Goal: Transaction & Acquisition: Purchase product/service

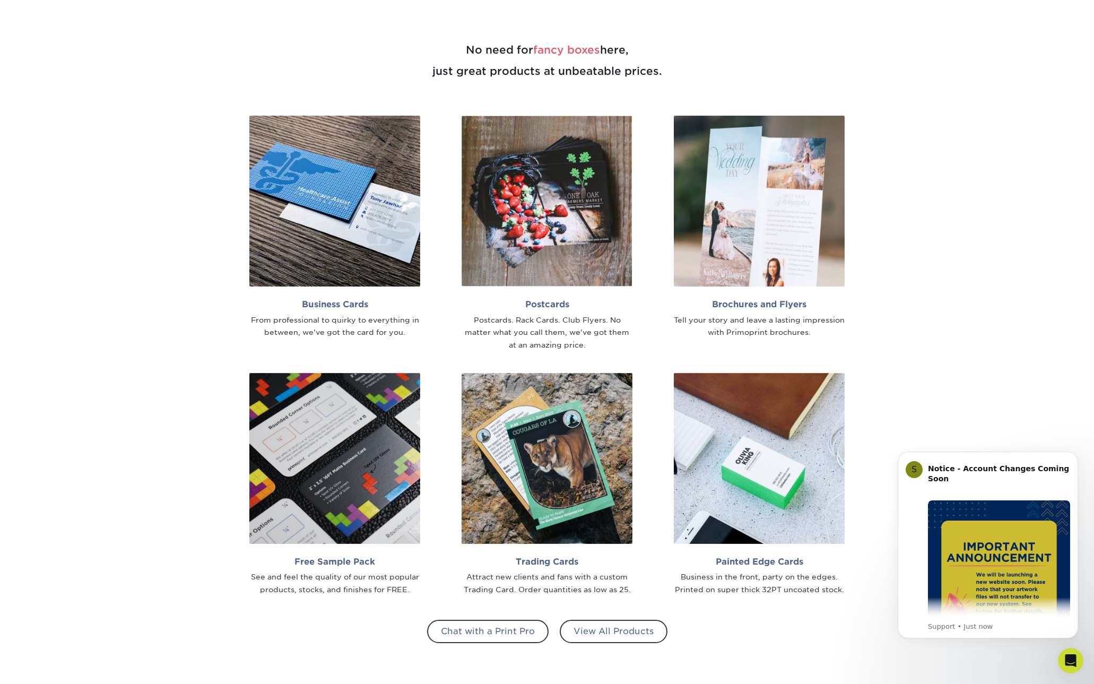
scroll to position [769, 0]
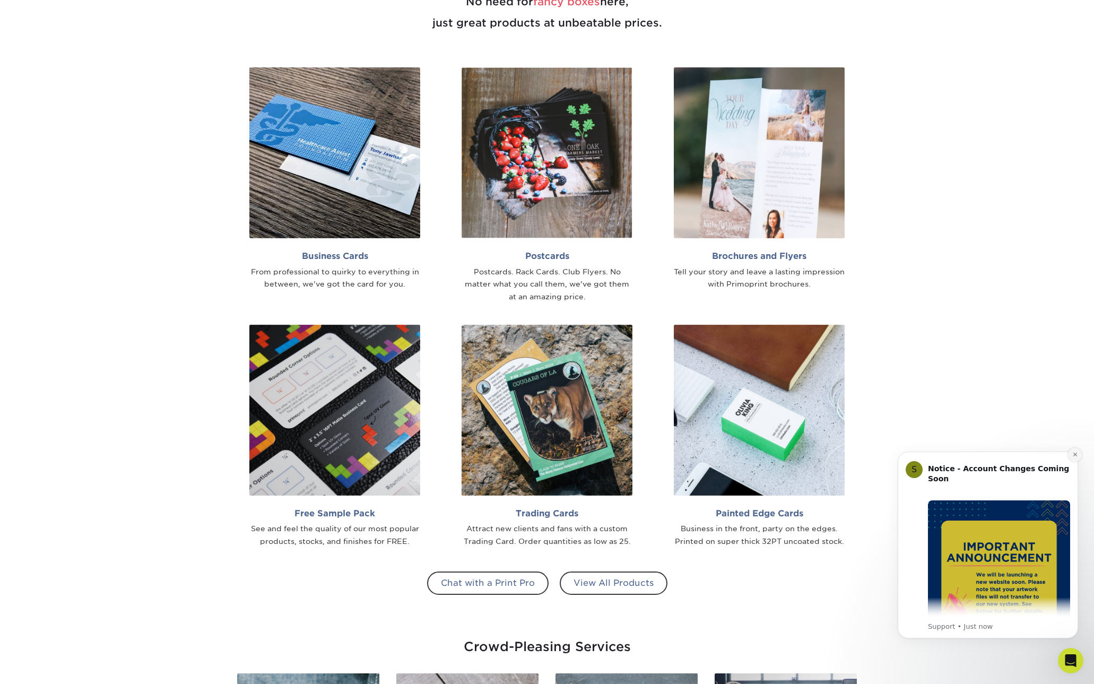
click at [1019, 456] on icon "Dismiss notification" at bounding box center [1075, 454] width 6 height 6
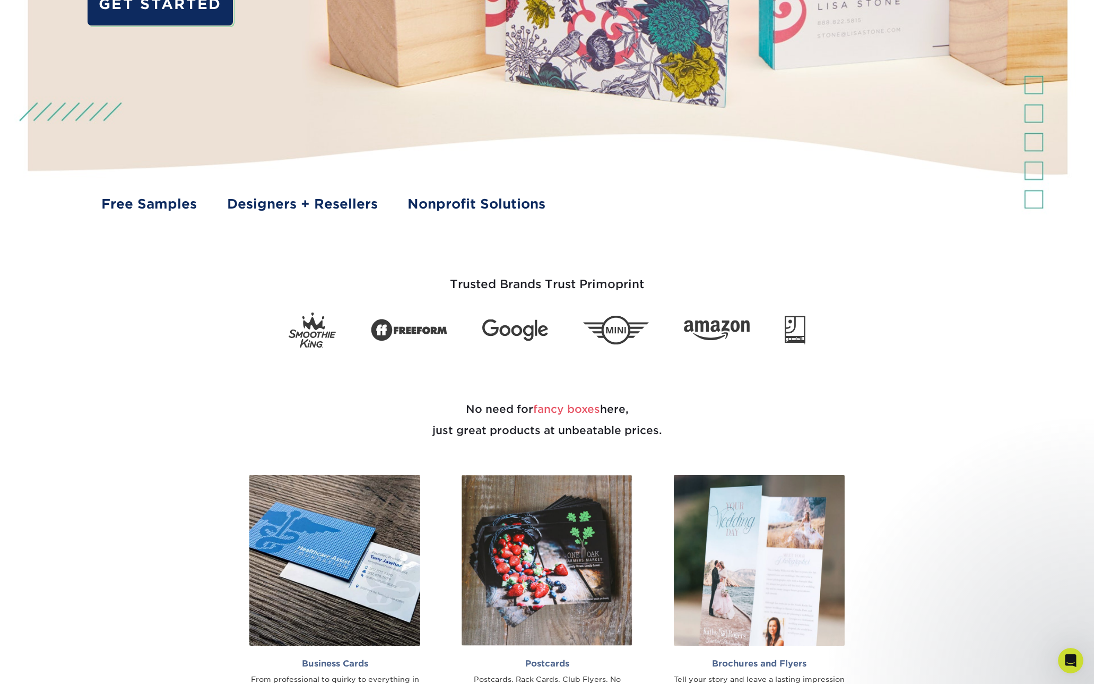
scroll to position [0, 0]
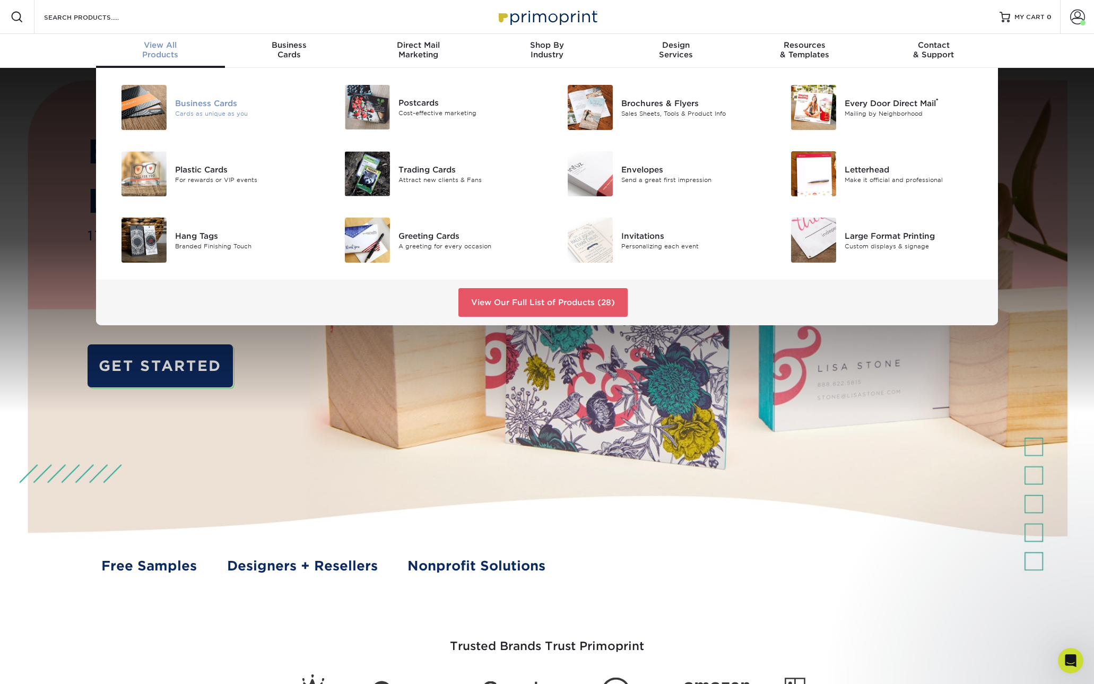
click at [201, 109] on div "Cards as unique as you" at bounding box center [245, 113] width 141 height 9
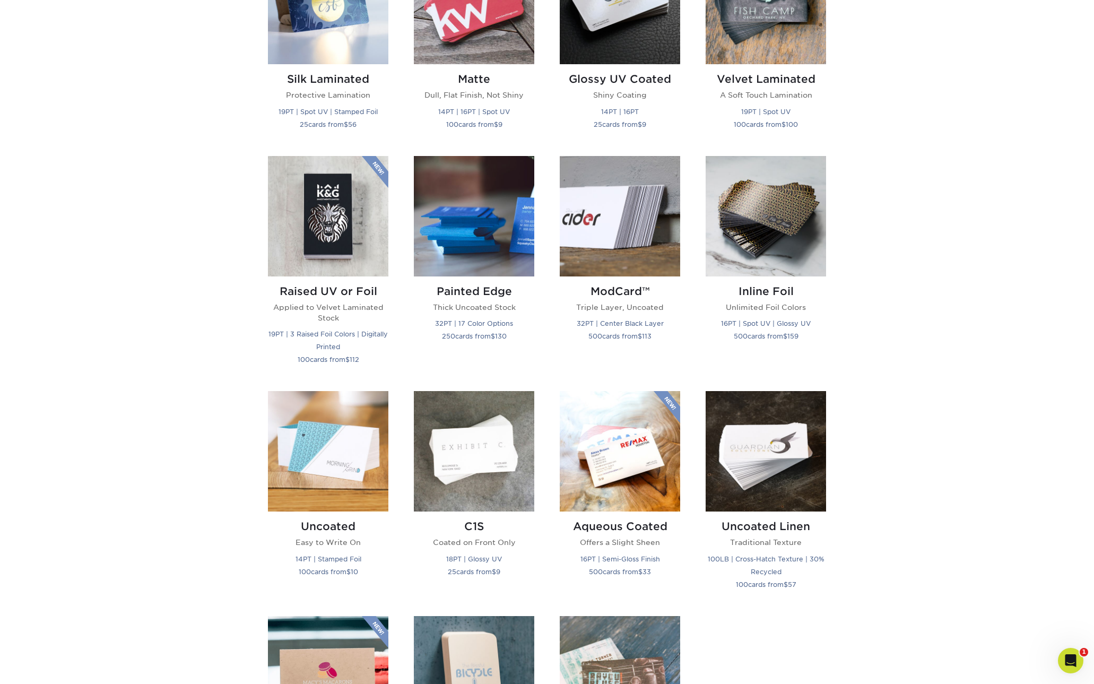
scroll to position [299, 0]
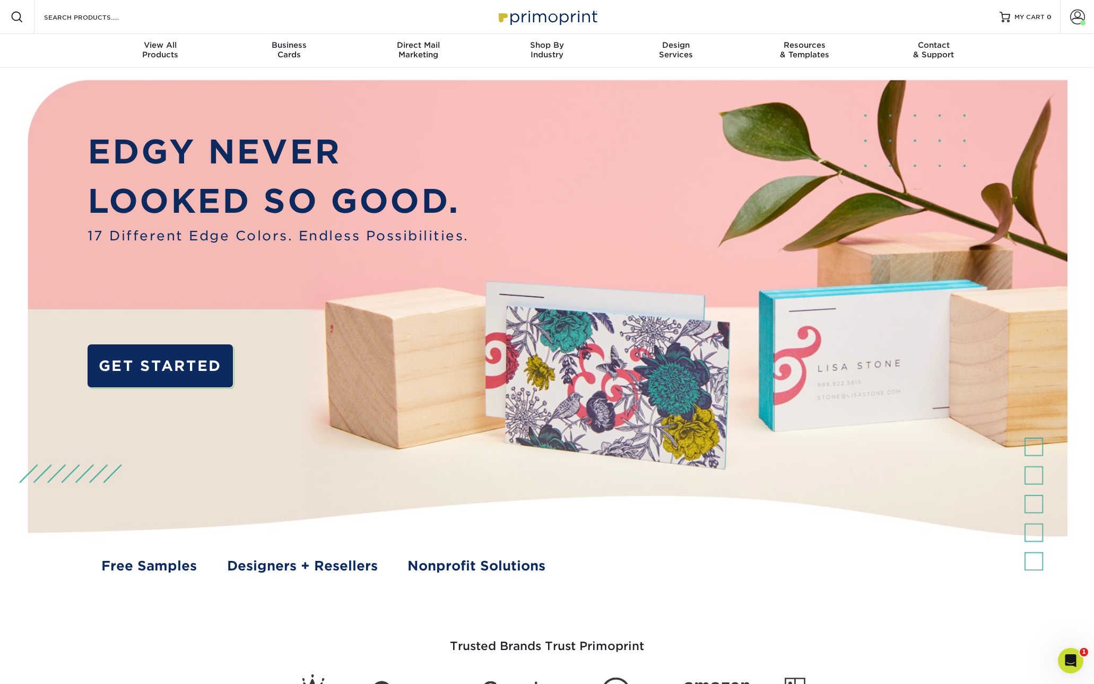
click at [1039, 474] on img at bounding box center [546, 339] width 1083 height 542
click at [1036, 506] on img at bounding box center [546, 339] width 1083 height 542
click at [1038, 544] on img at bounding box center [546, 339] width 1083 height 542
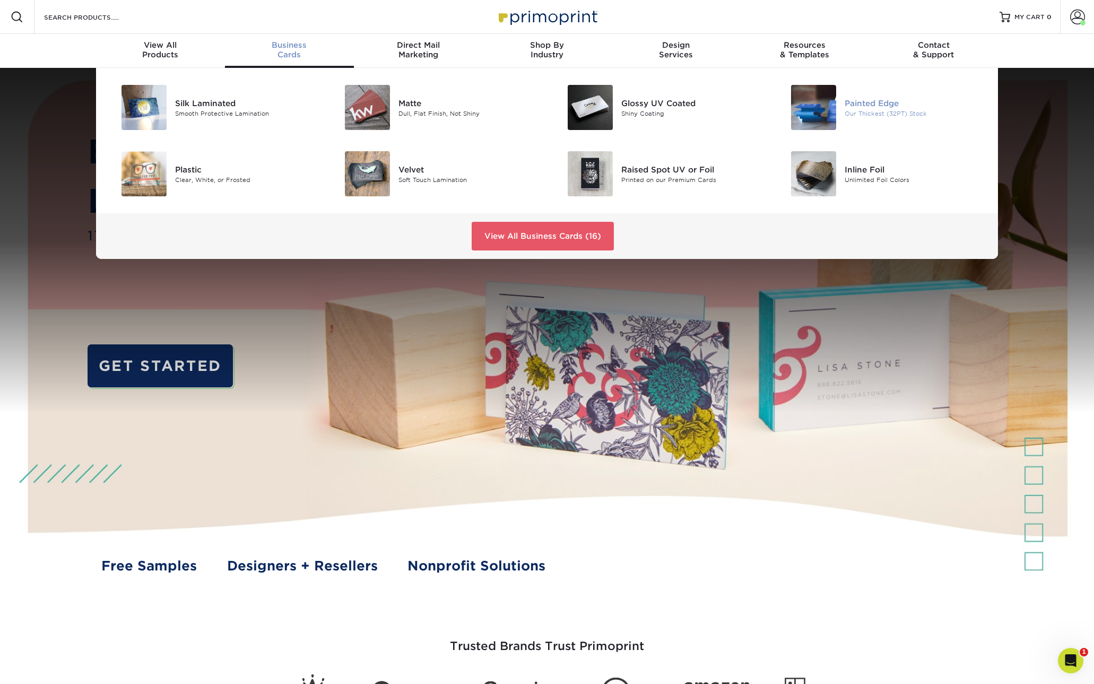
click at [822, 105] on img at bounding box center [813, 107] width 45 height 45
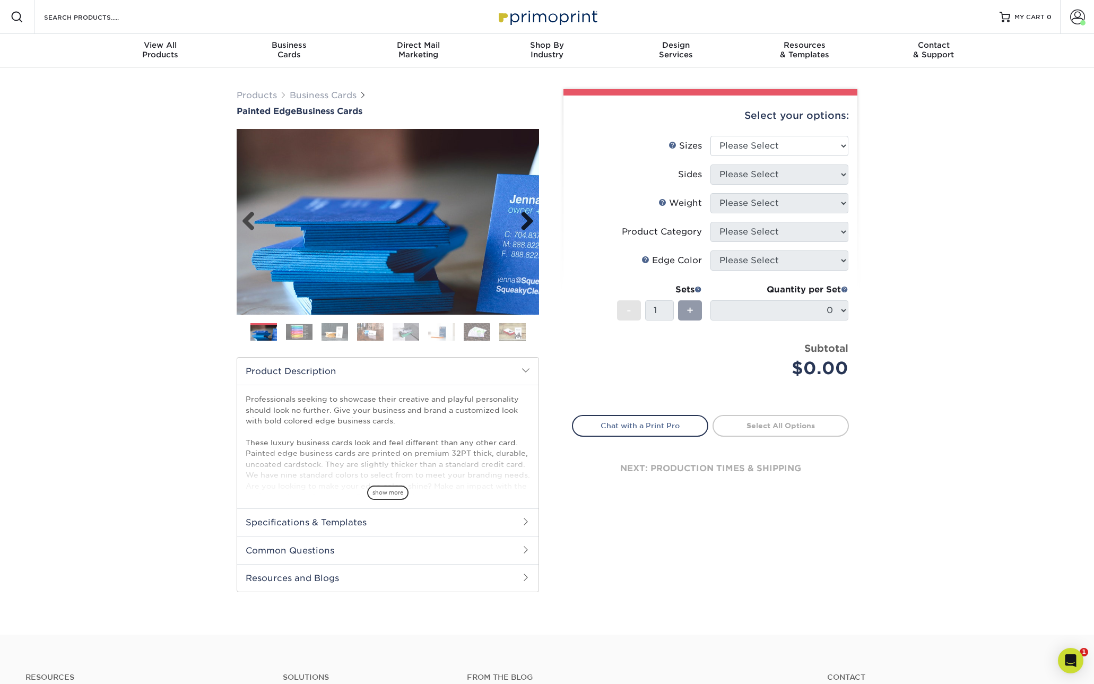
click at [522, 220] on link "Next" at bounding box center [522, 221] width 21 height 21
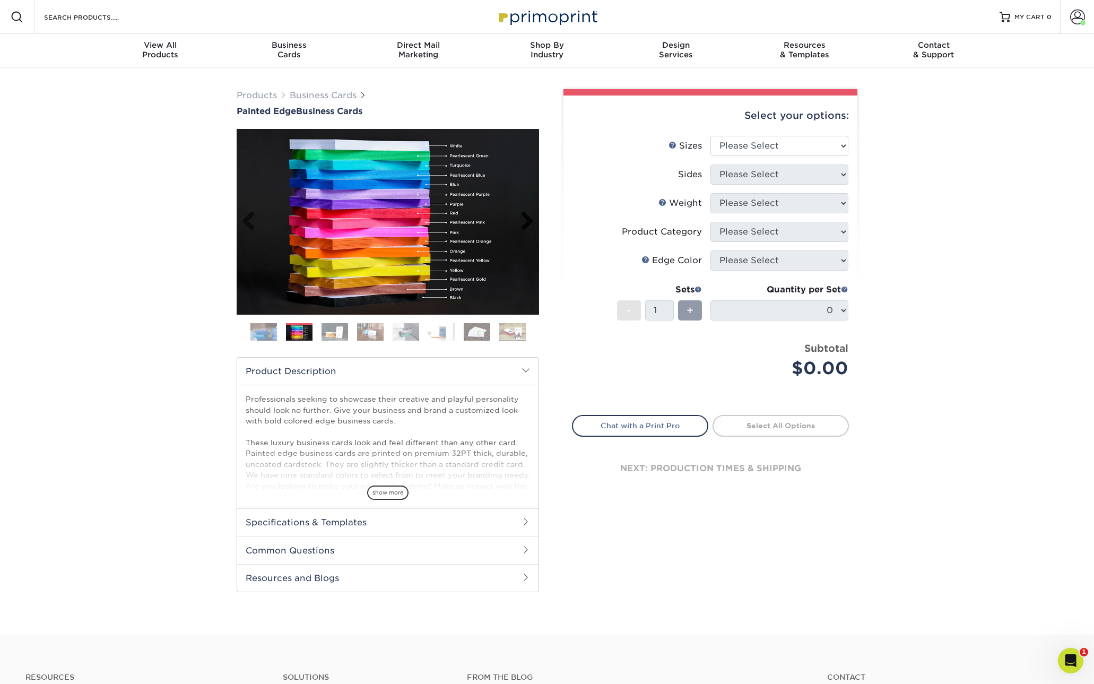
click at [522, 220] on link "Next" at bounding box center [522, 221] width 21 height 21
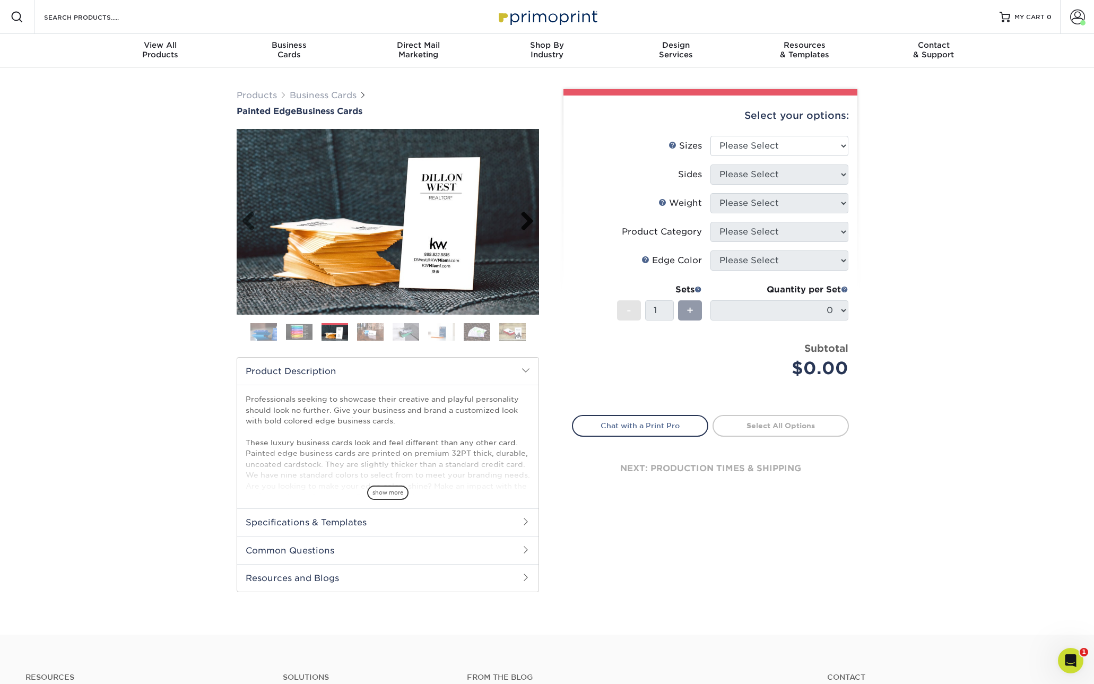
click at [522, 220] on link "Next" at bounding box center [522, 221] width 21 height 21
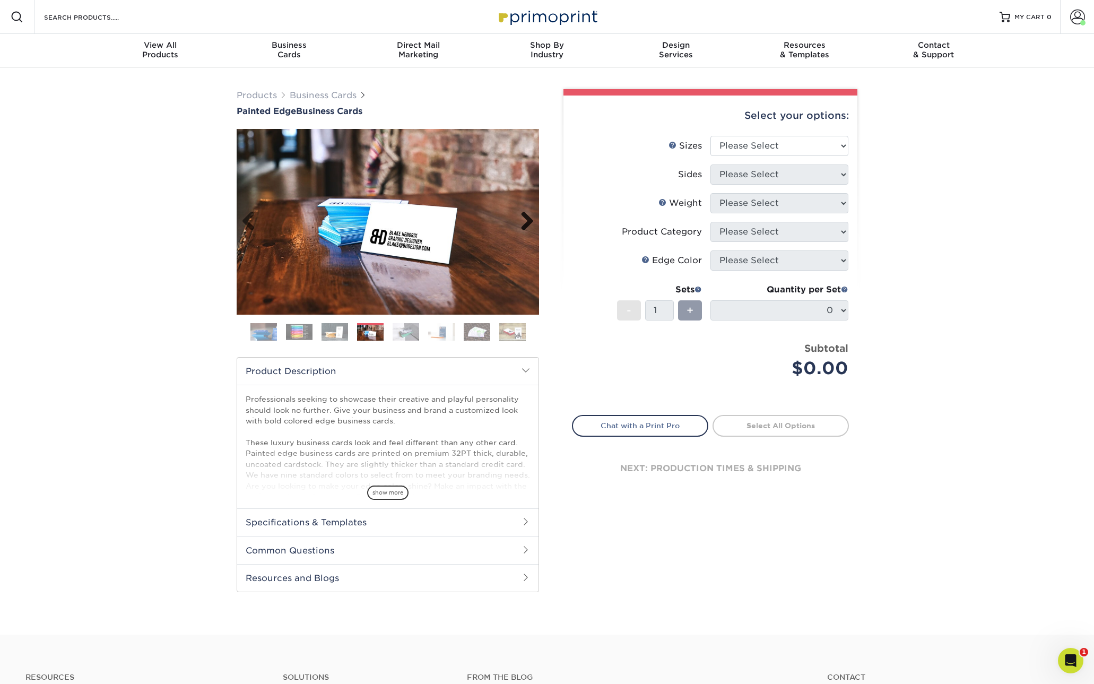
click at [522, 220] on link "Next" at bounding box center [522, 221] width 21 height 21
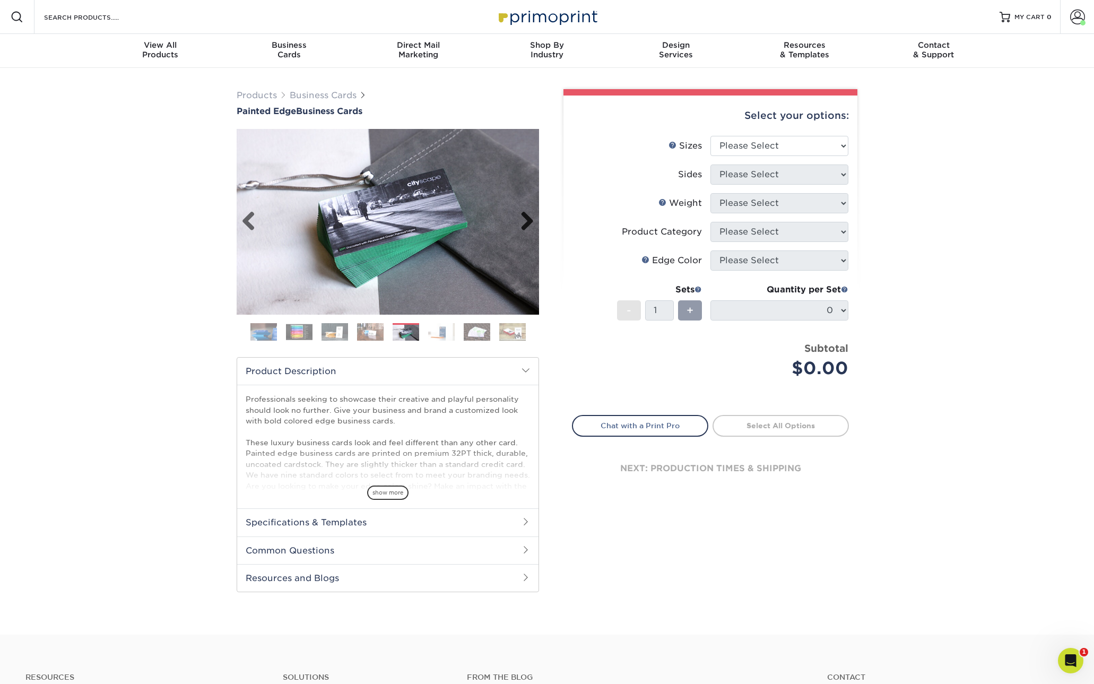
click at [522, 220] on link "Next" at bounding box center [522, 221] width 21 height 21
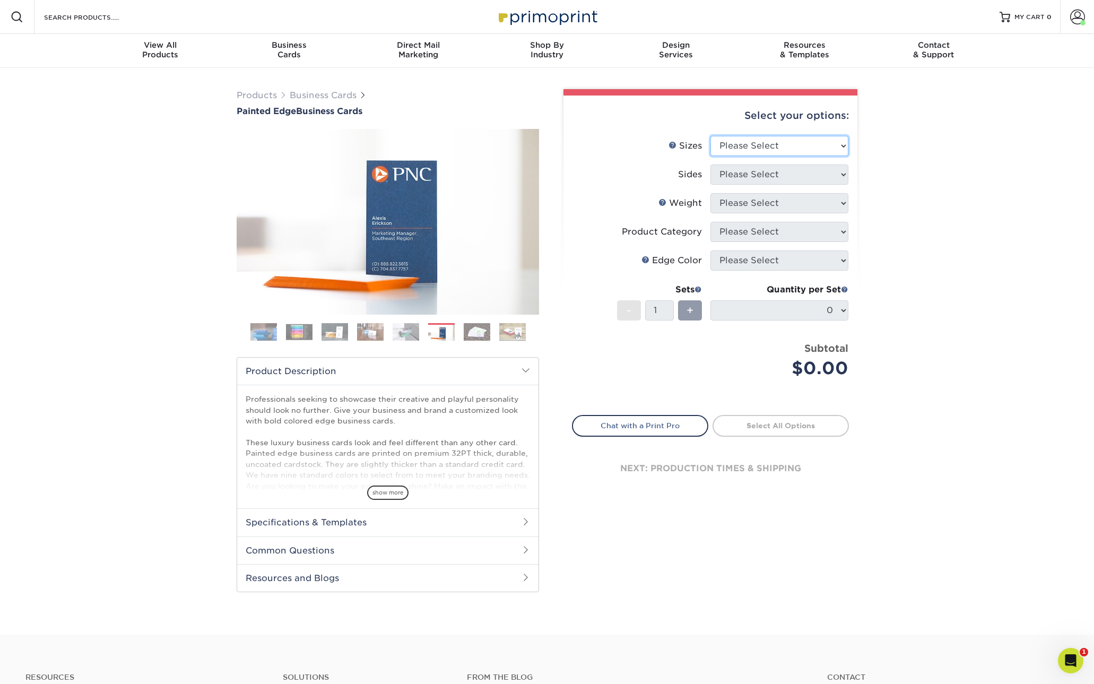
select select "2.00x3.50"
select select "13abbda7-1d64-4f25-8bb2-c179b224825d"
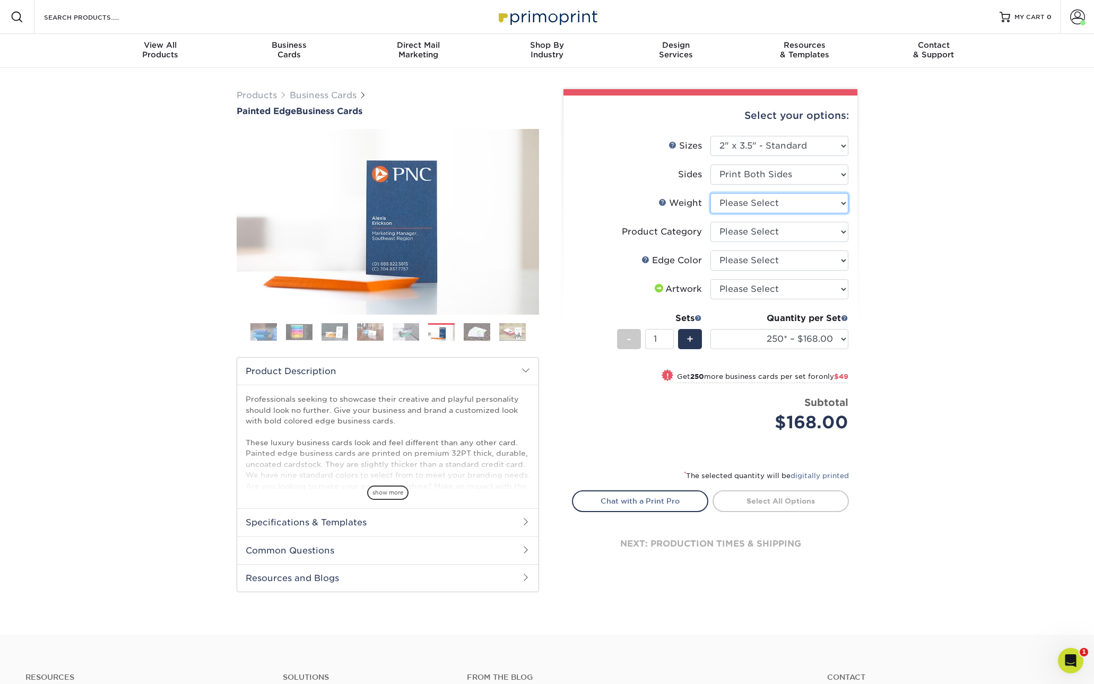
select select "32PTUC"
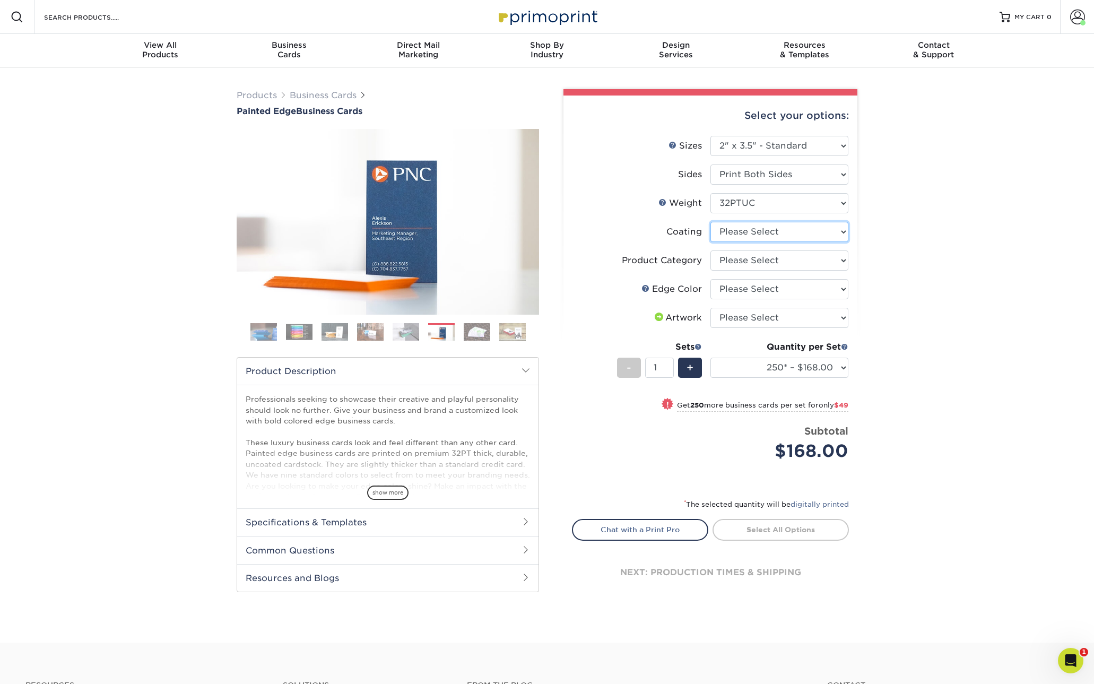
select select "3e7618de-abca-4bda-9f97-8b9129e913d8"
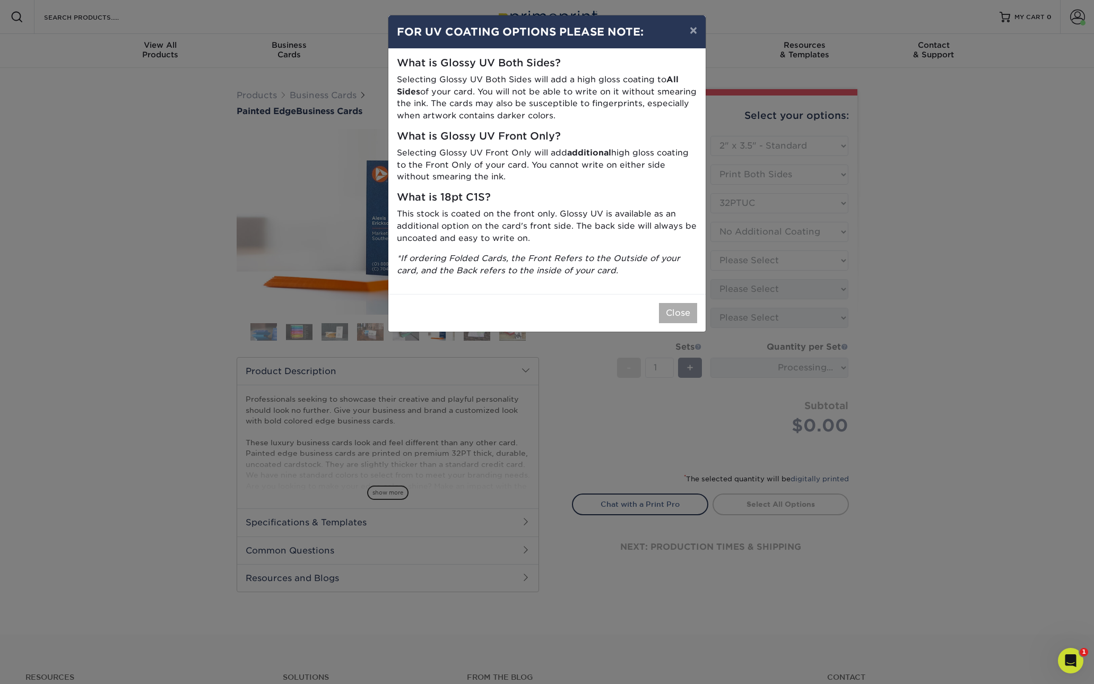
click at [683, 304] on button "Close" at bounding box center [678, 313] width 38 height 20
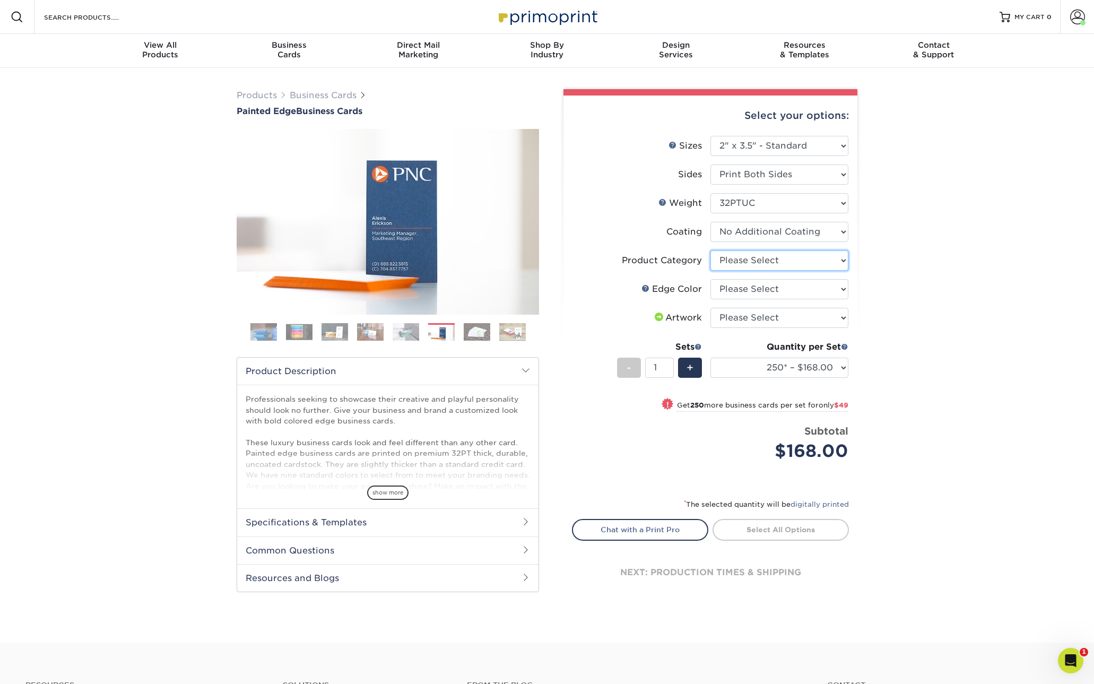
select select "3b5148f1-0588-4f88-a218-97bcfdce65c1"
select select "84f43a64-87e1-46ad-aba1-d69946adcbfc"
select select "upload"
click at [914, 385] on div "Products Business Cards Painted Edge Business Cards Previous Next" at bounding box center [547, 355] width 1094 height 575
select select "500* – $217.00"
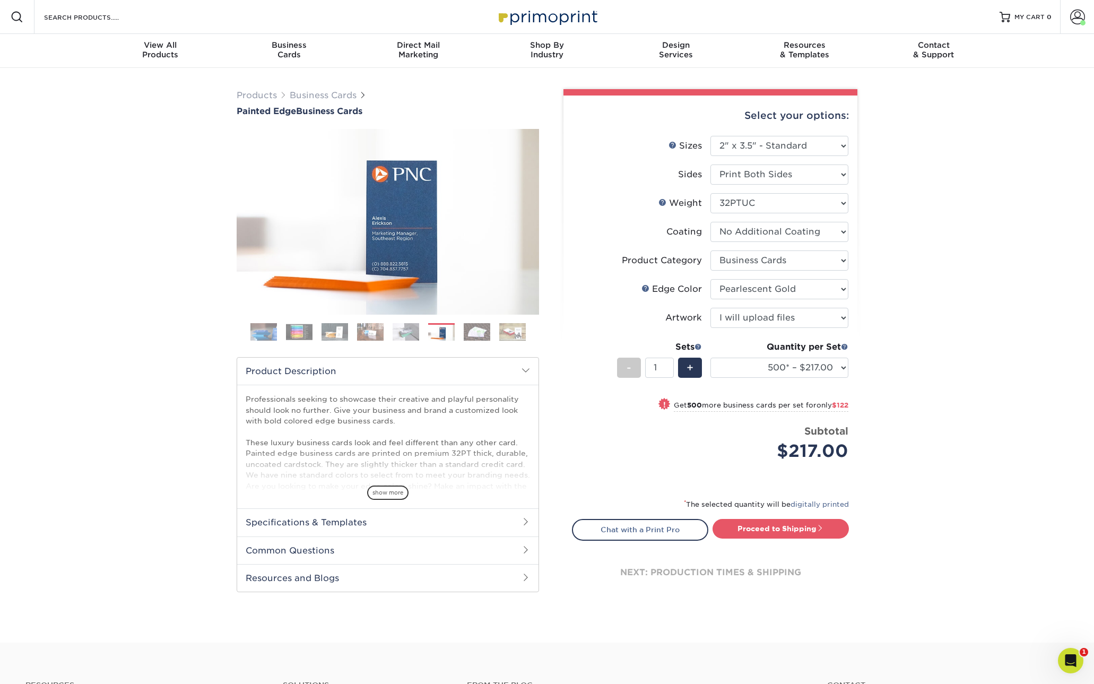
click at [951, 406] on div "Products Business Cards Painted Edge Business Cards Previous Next" at bounding box center [547, 355] width 1094 height 575
click at [531, 219] on link "Next" at bounding box center [522, 221] width 21 height 21
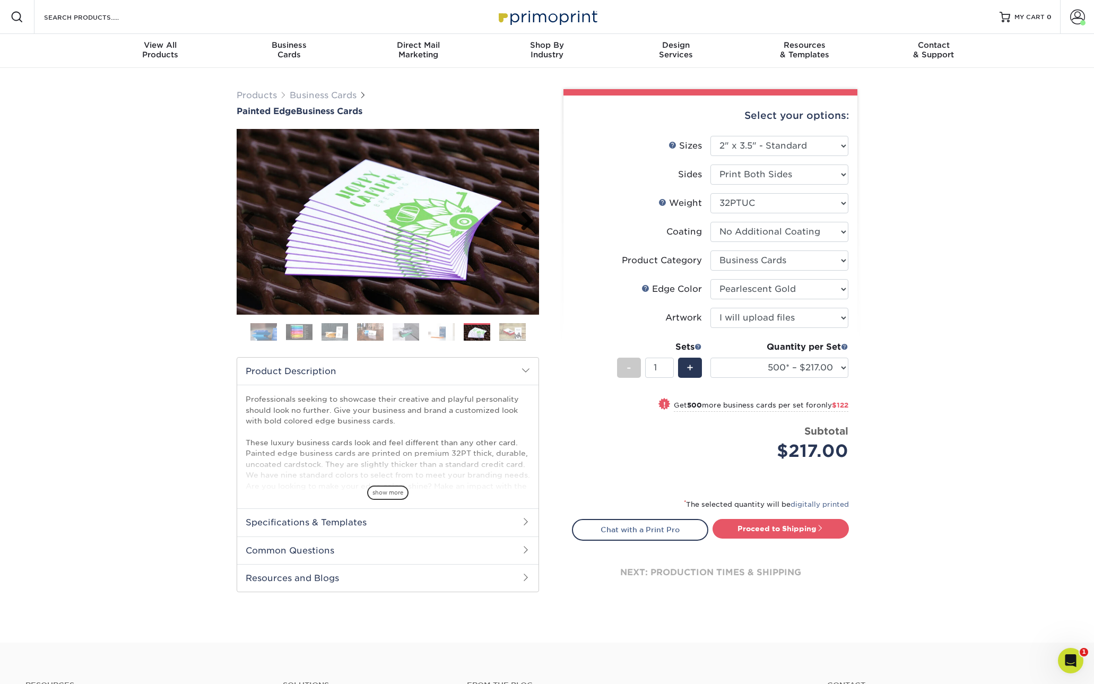
click at [531, 219] on link "Next" at bounding box center [522, 221] width 21 height 21
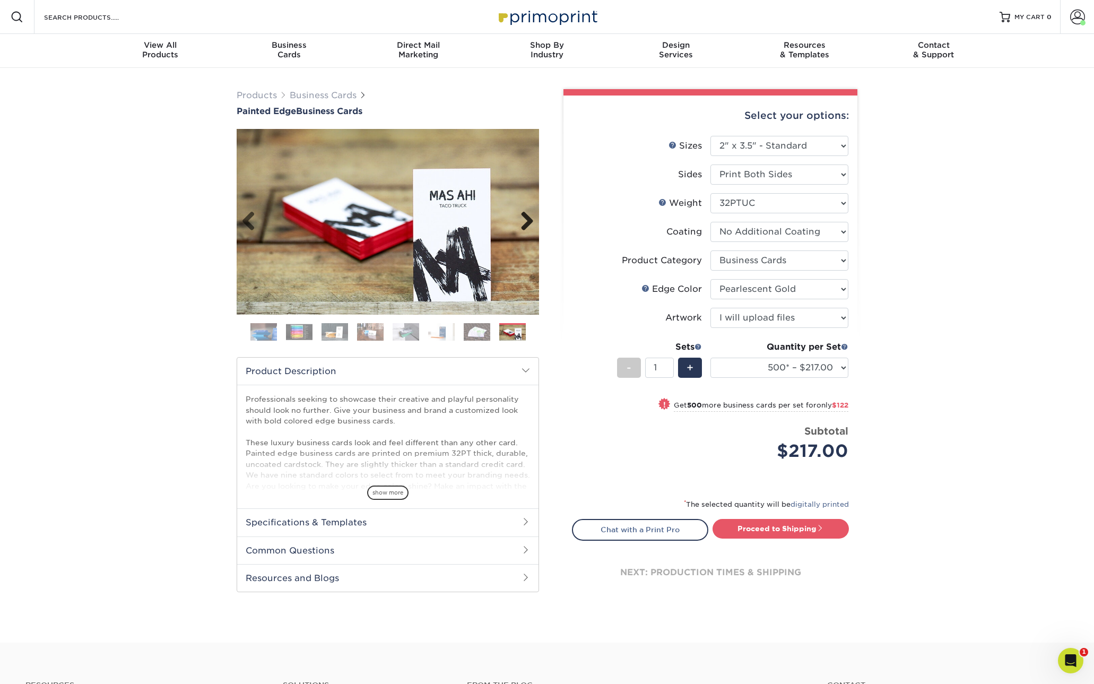
click at [531, 219] on link "Next" at bounding box center [522, 221] width 21 height 21
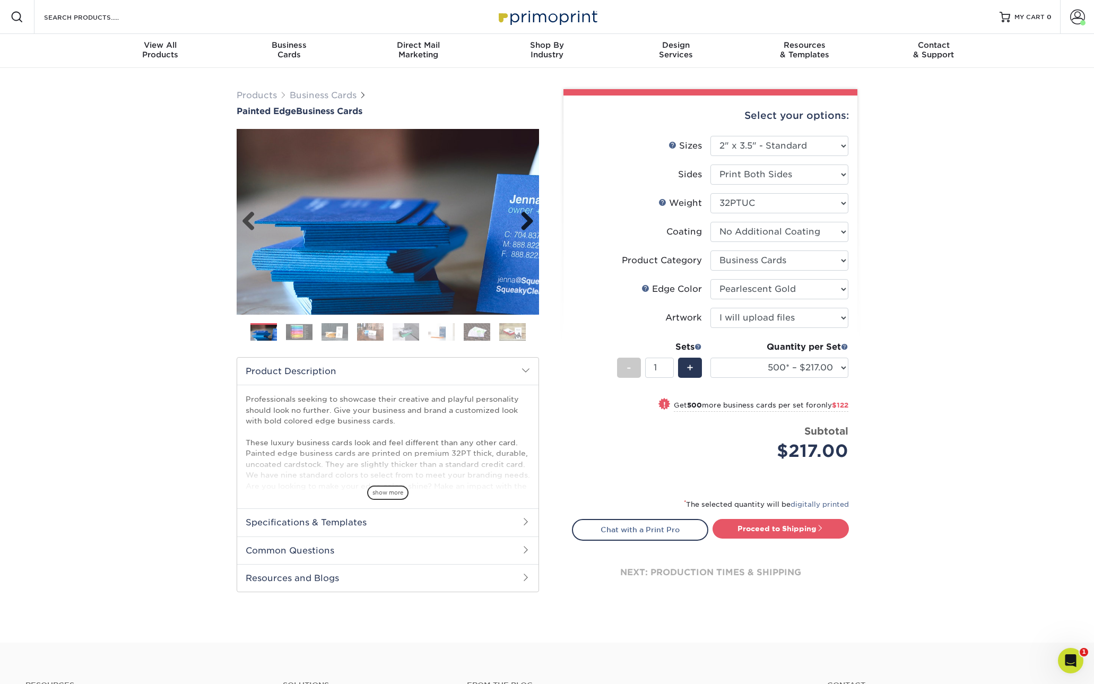
click at [531, 219] on link "Next" at bounding box center [522, 221] width 21 height 21
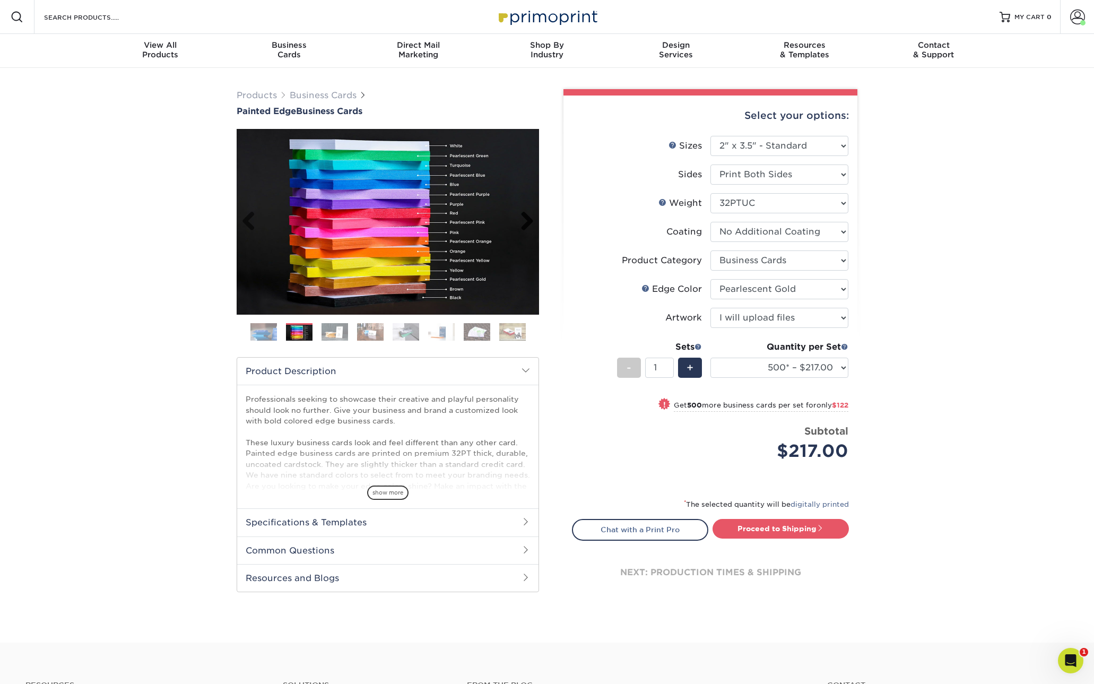
click at [531, 219] on link "Next" at bounding box center [522, 221] width 21 height 21
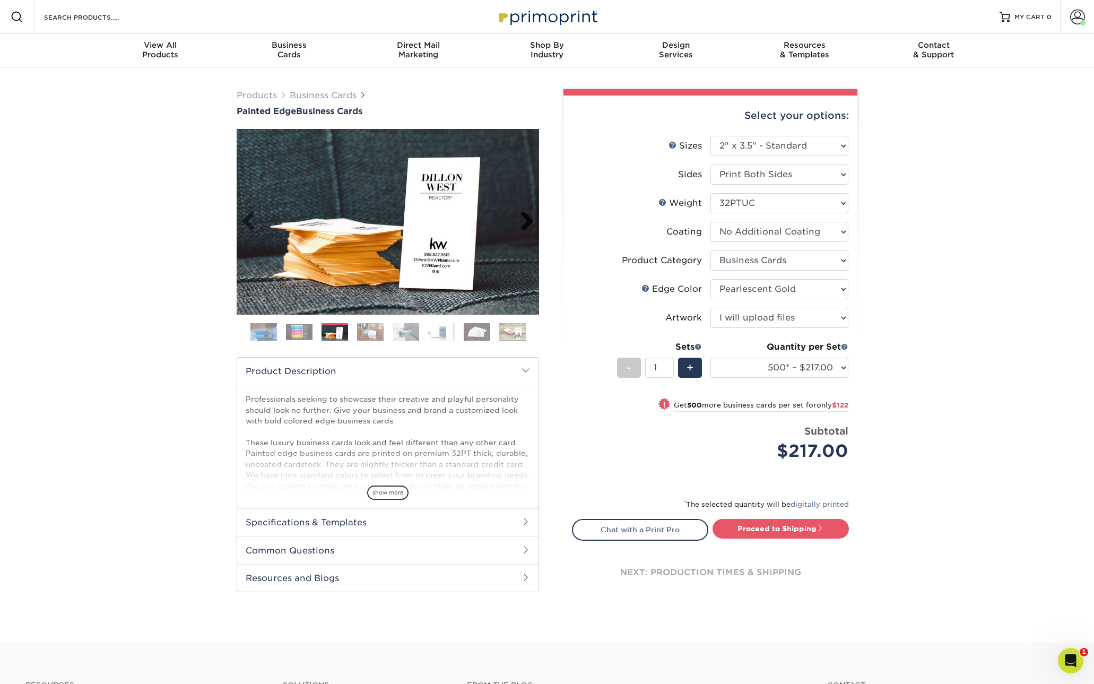
click at [531, 219] on link "Next" at bounding box center [522, 221] width 21 height 21
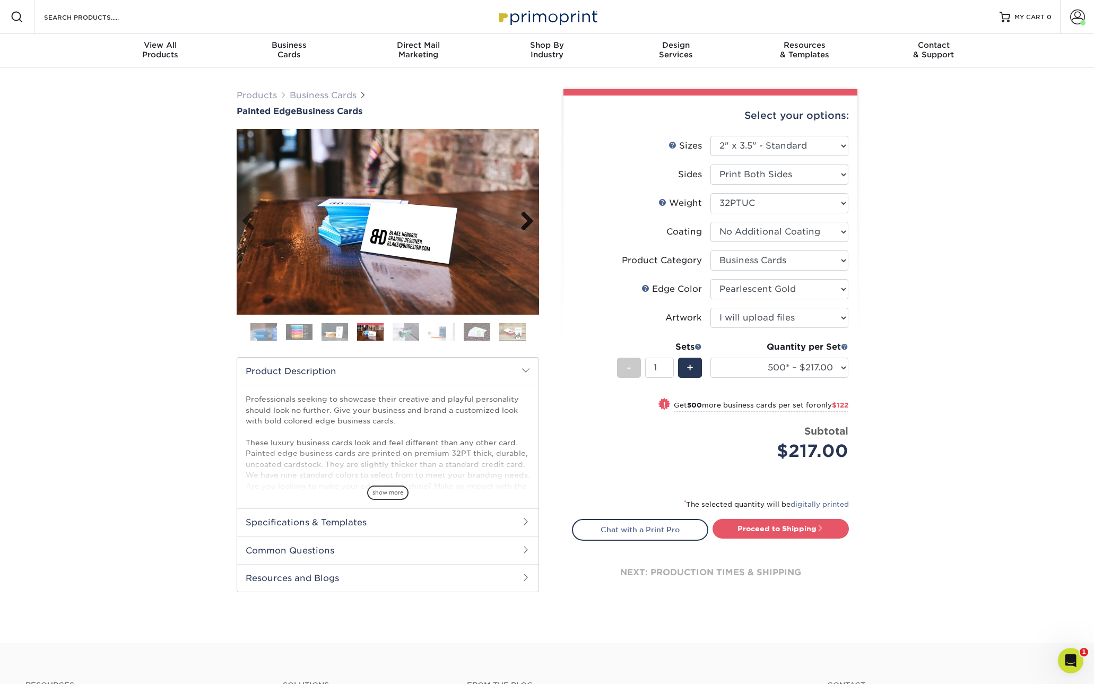
click at [531, 219] on link "Next" at bounding box center [522, 221] width 21 height 21
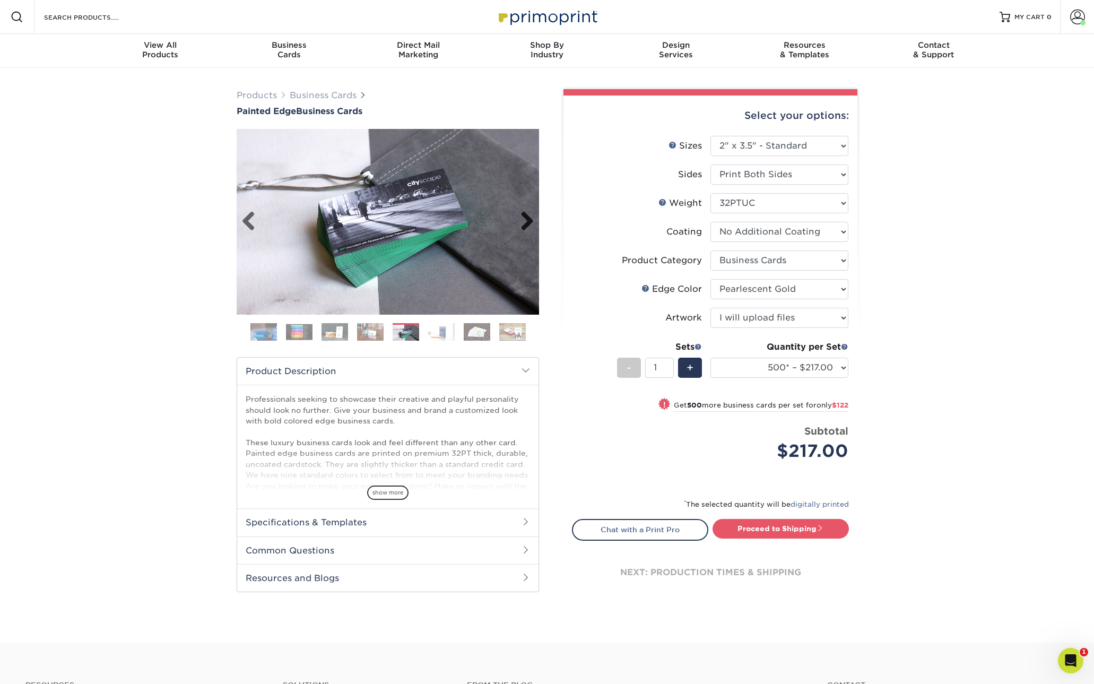
click at [531, 219] on link "Next" at bounding box center [522, 221] width 21 height 21
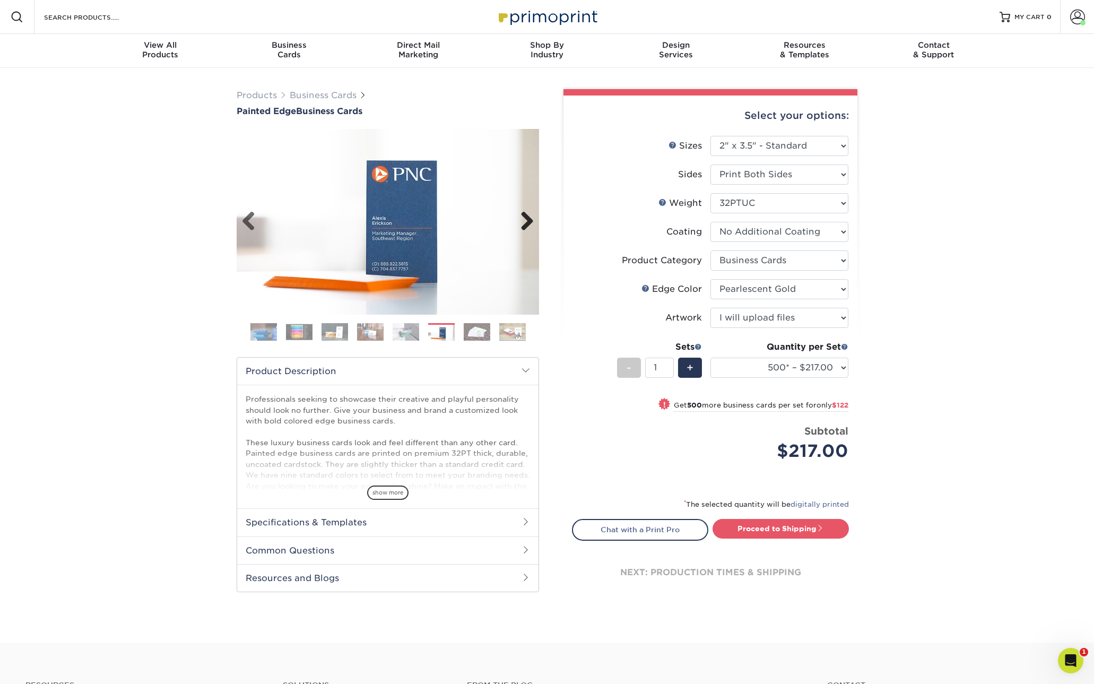
click at [531, 219] on link "Next" at bounding box center [522, 221] width 21 height 21
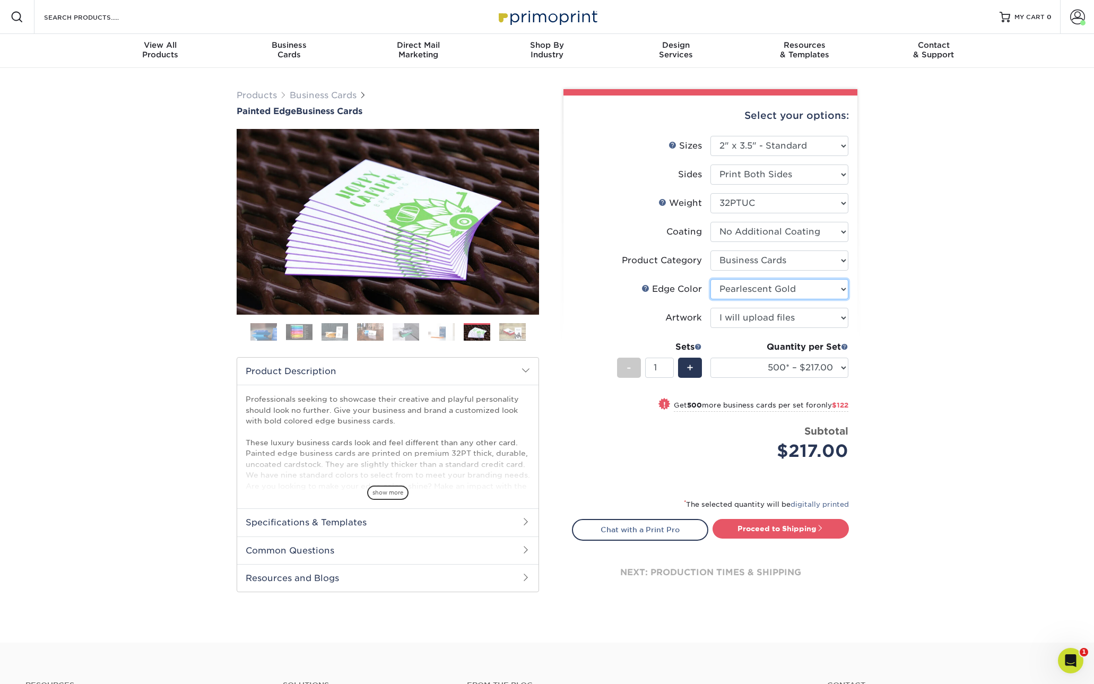
select select "1d2dc4a6-caa7-4e97-9ffb-823980241cde"
click at [977, 465] on div "Products Business Cards Painted Edge Business Cards Previous Next" at bounding box center [547, 355] width 1094 height 575
click at [385, 521] on h2 "Specifications & Templates" at bounding box center [387, 522] width 301 height 28
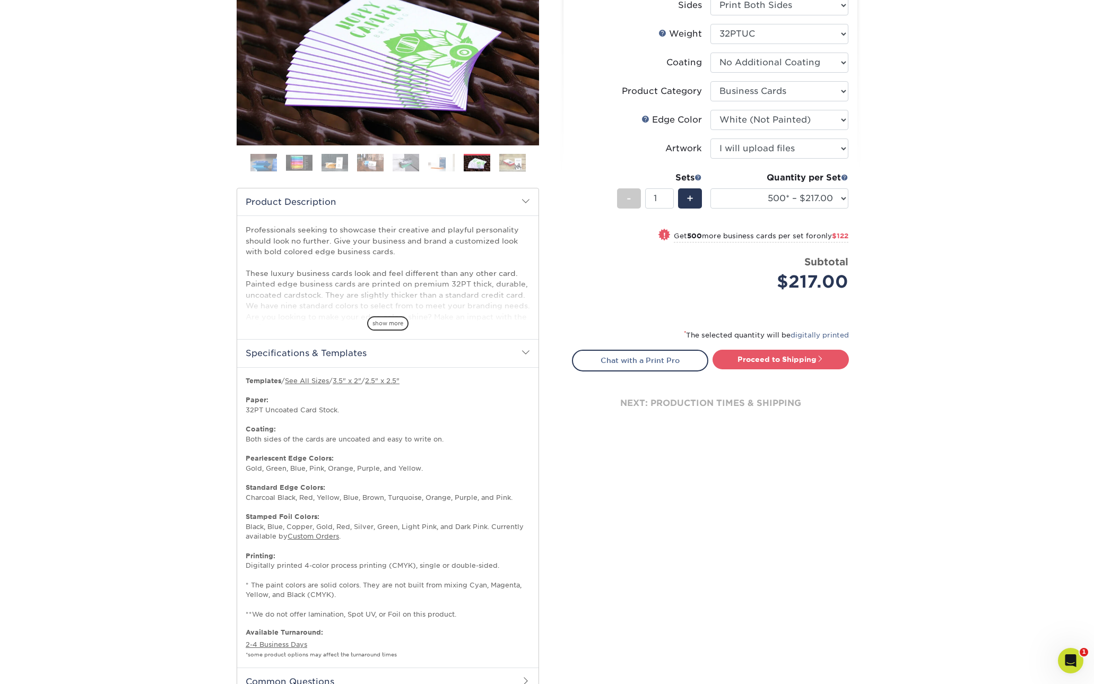
scroll to position [265, 0]
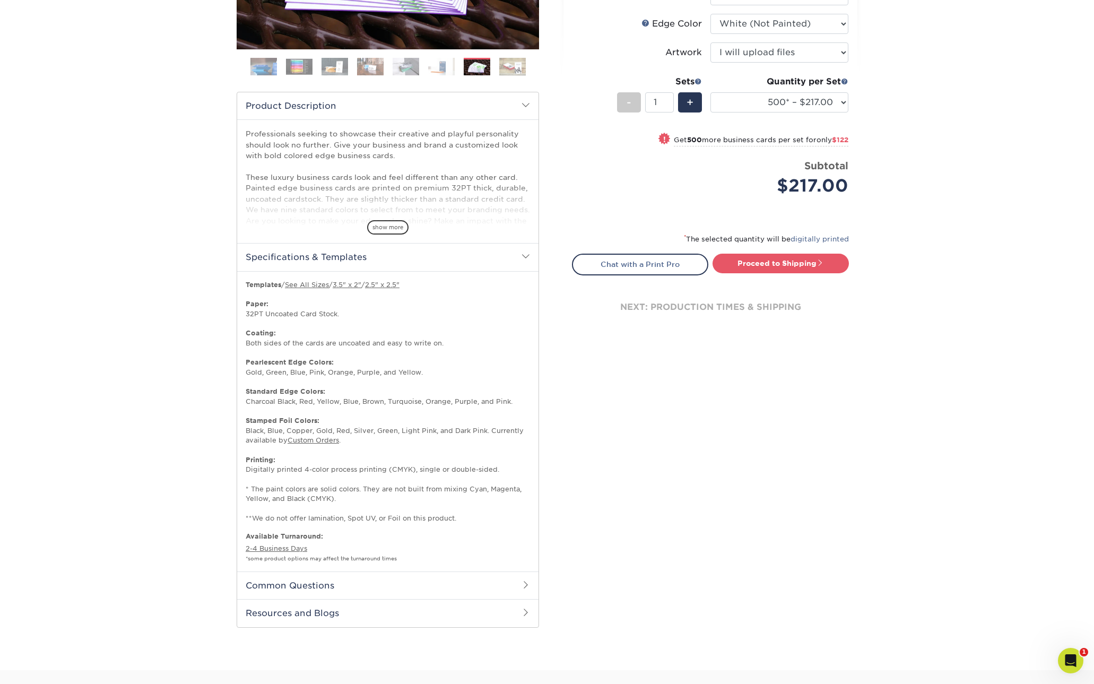
click at [420, 573] on h2 "Common Questions" at bounding box center [387, 585] width 301 height 28
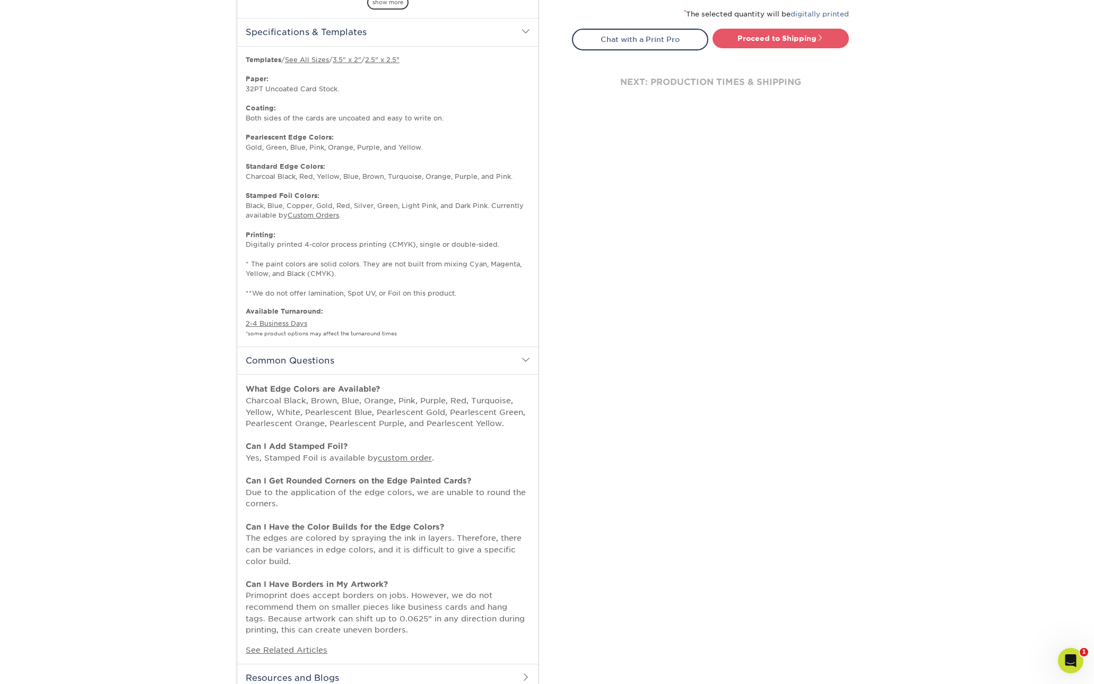
scroll to position [567, 0]
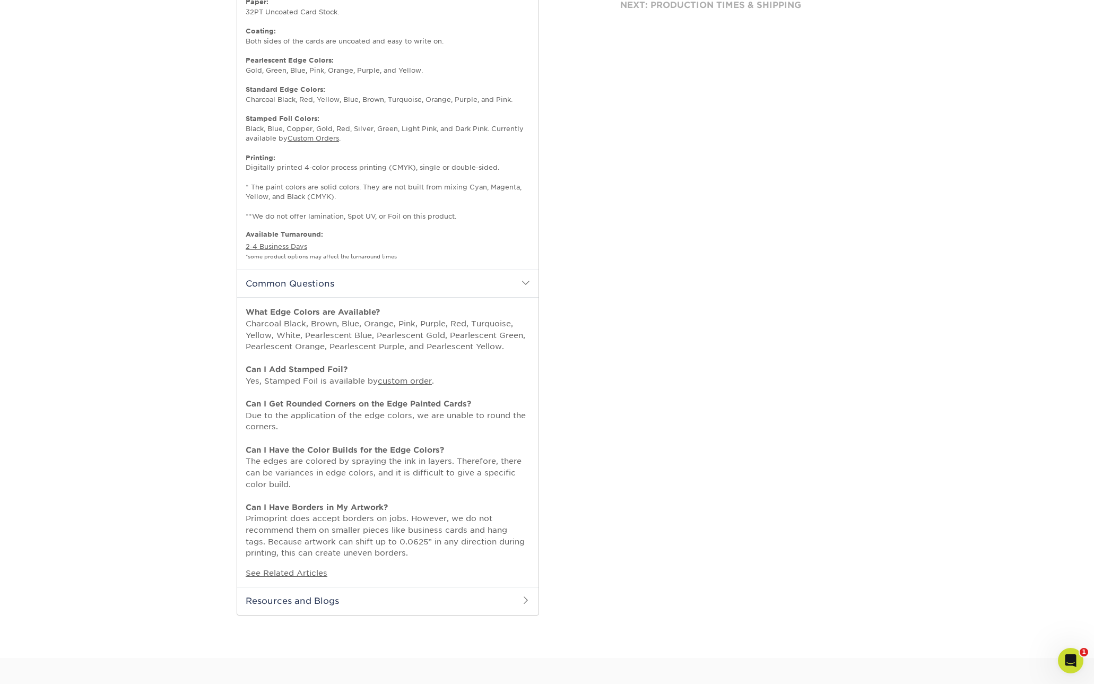
click at [458, 590] on h2 "Resources and Blogs" at bounding box center [387, 601] width 301 height 28
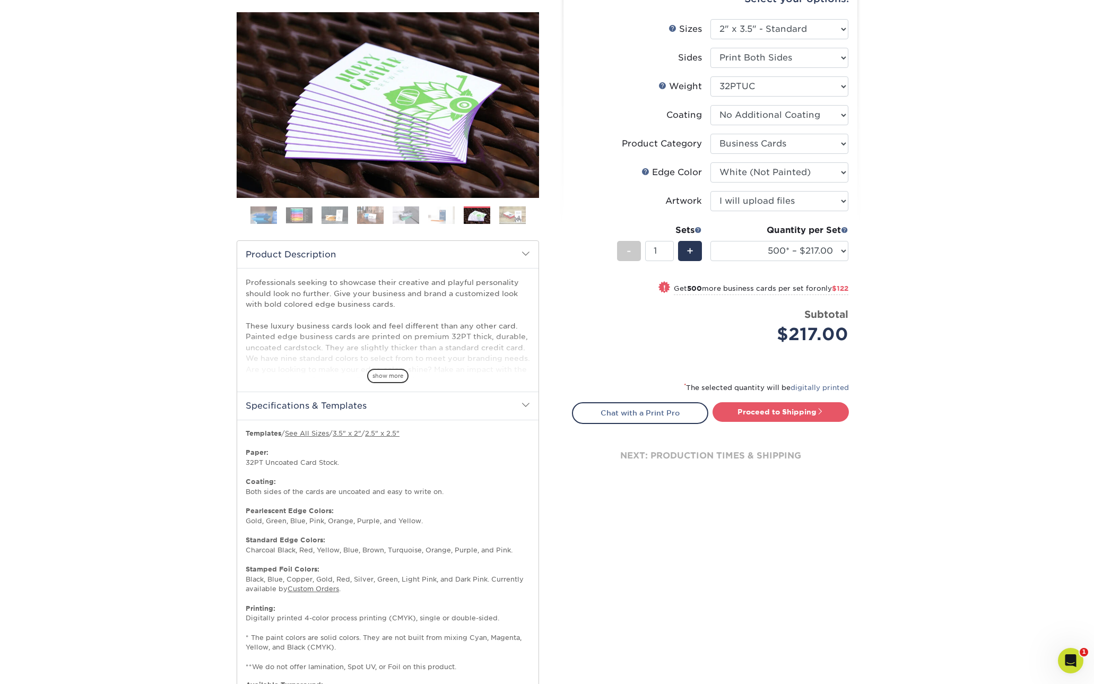
scroll to position [0, 0]
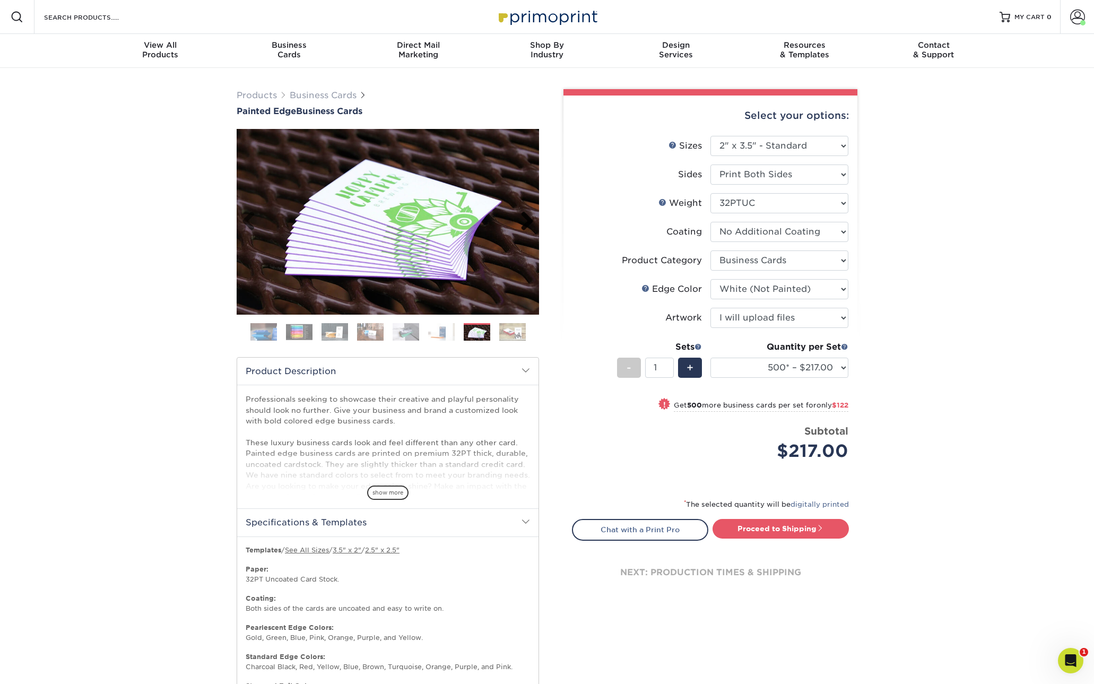
click at [524, 220] on link "Next" at bounding box center [522, 221] width 21 height 21
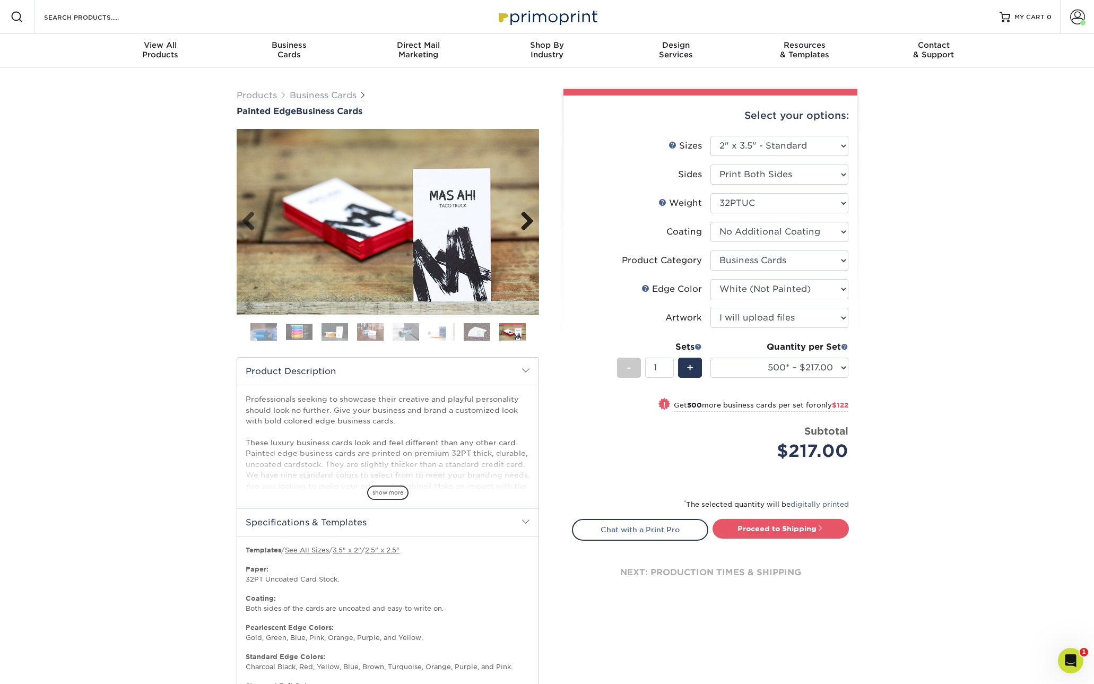
click at [524, 220] on link "Next" at bounding box center [522, 221] width 21 height 21
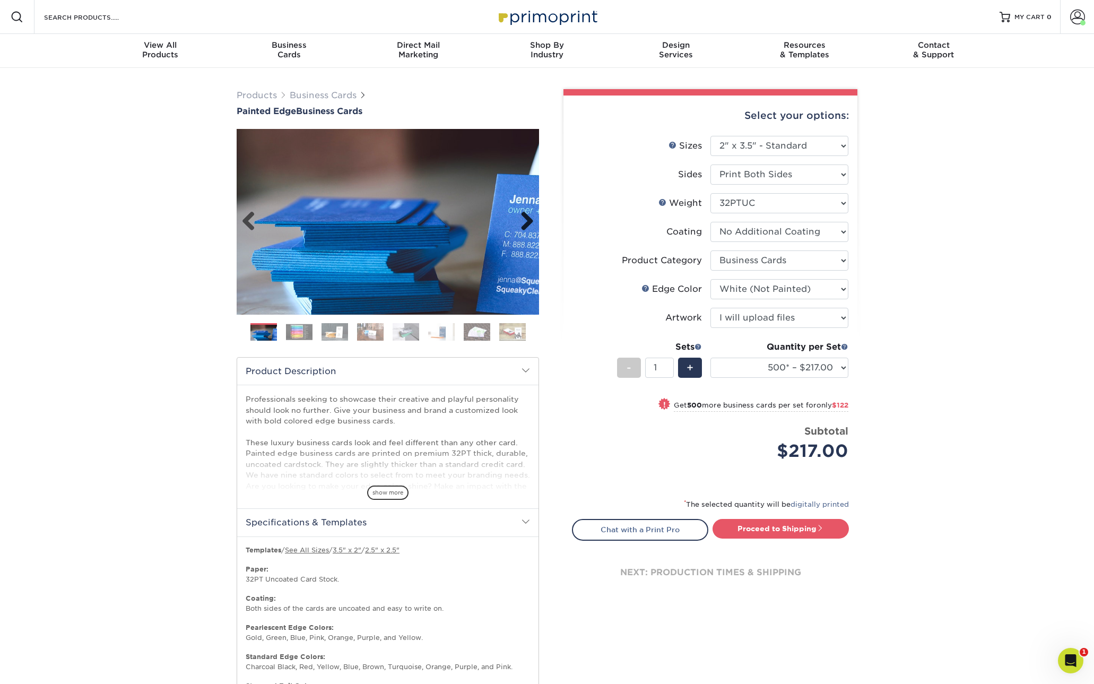
click at [524, 220] on link "Next" at bounding box center [522, 221] width 21 height 21
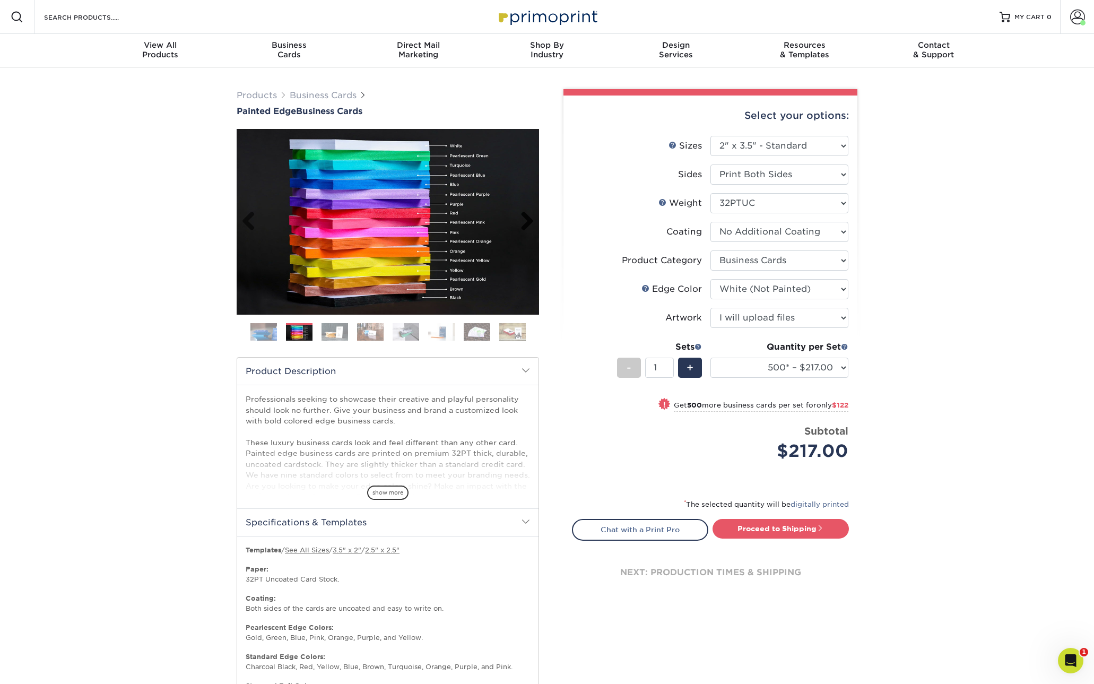
click at [524, 220] on link "Next" at bounding box center [522, 221] width 21 height 21
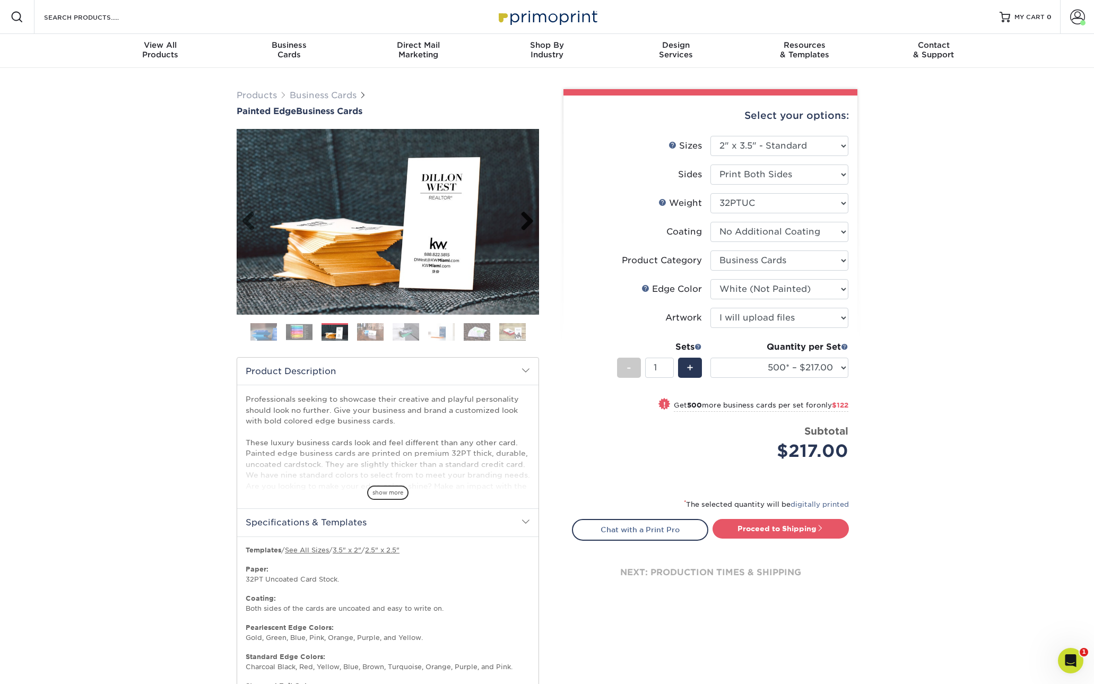
click at [524, 220] on link "Next" at bounding box center [522, 221] width 21 height 21
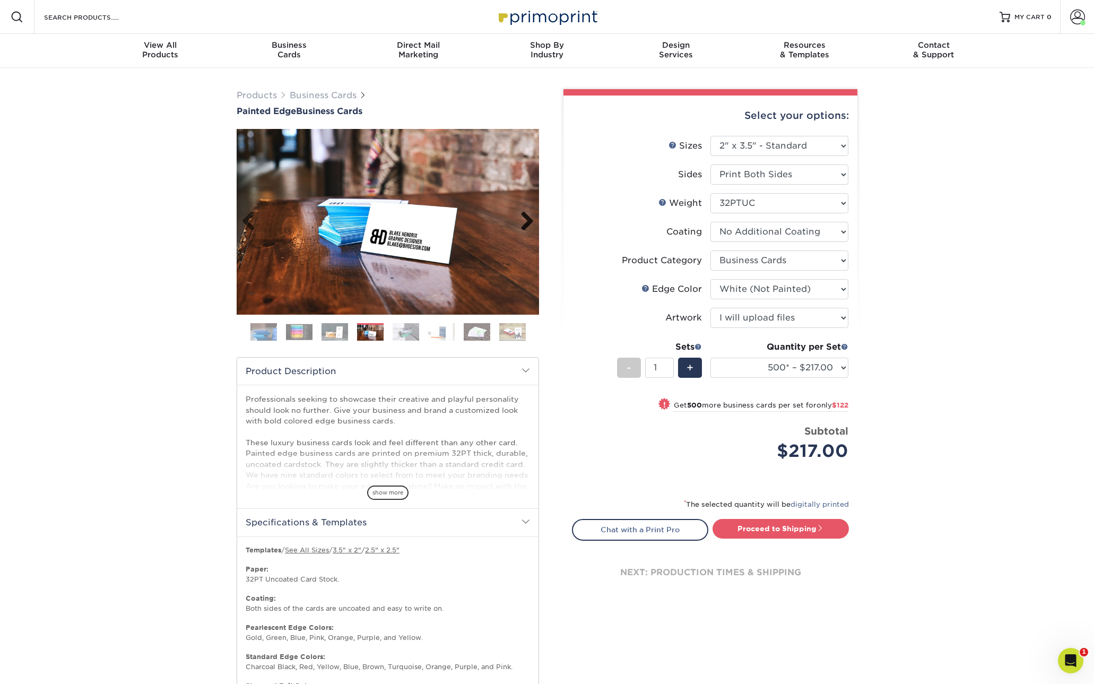
click at [524, 220] on link "Next" at bounding box center [522, 221] width 21 height 21
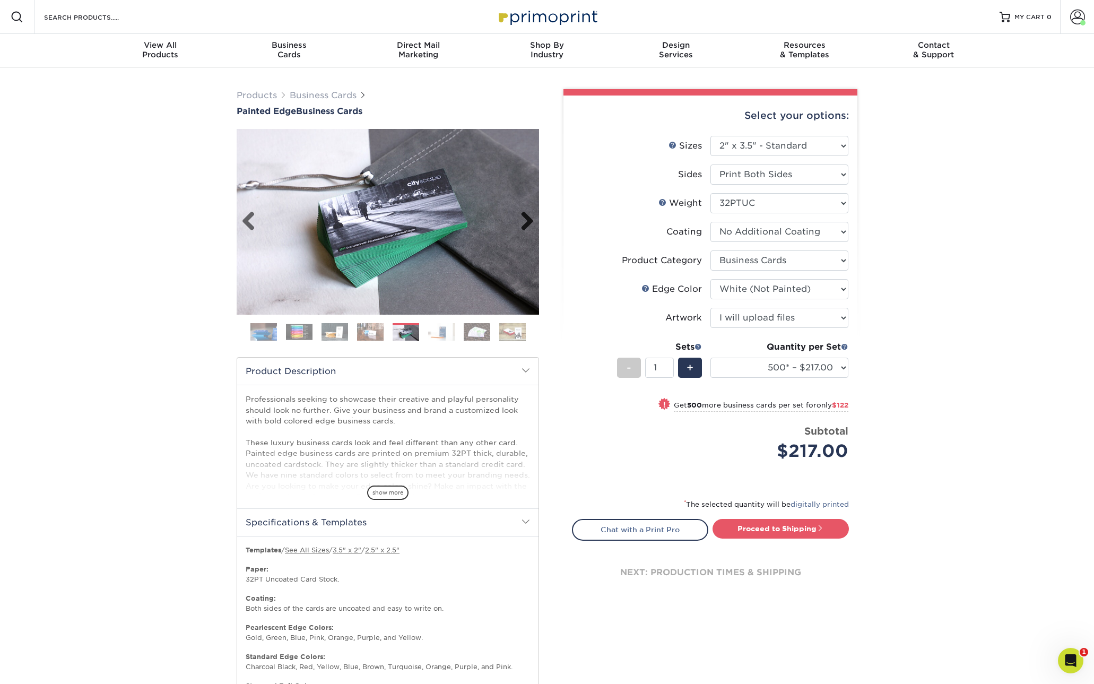
click at [524, 220] on link "Next" at bounding box center [522, 221] width 21 height 21
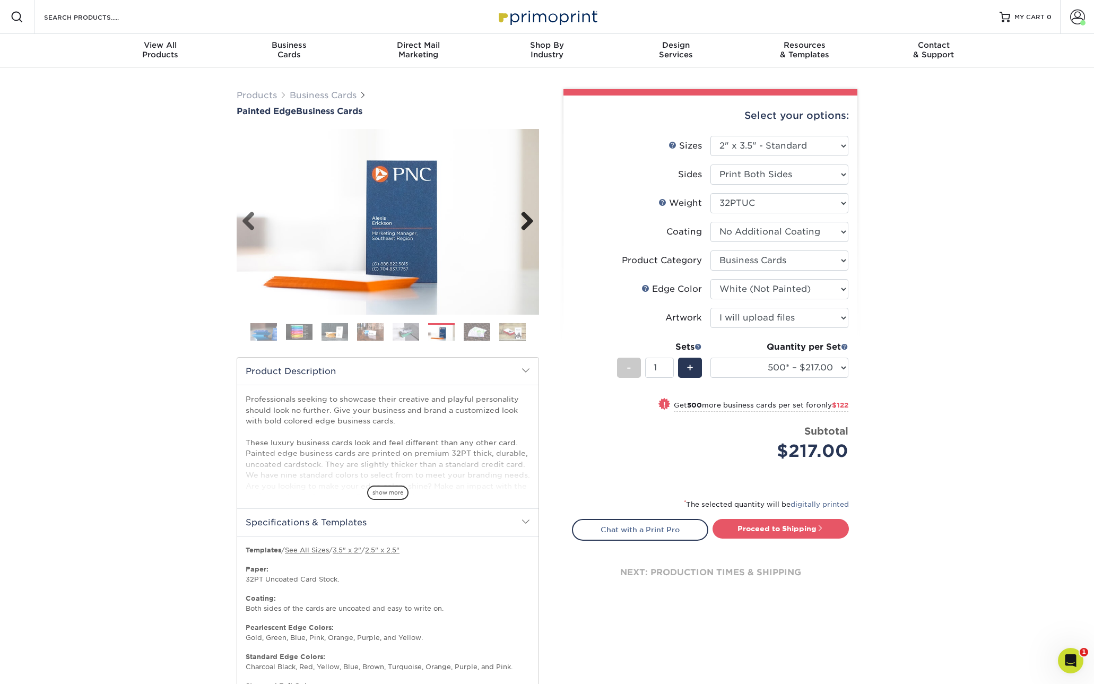
click at [524, 220] on link "Next" at bounding box center [522, 221] width 21 height 21
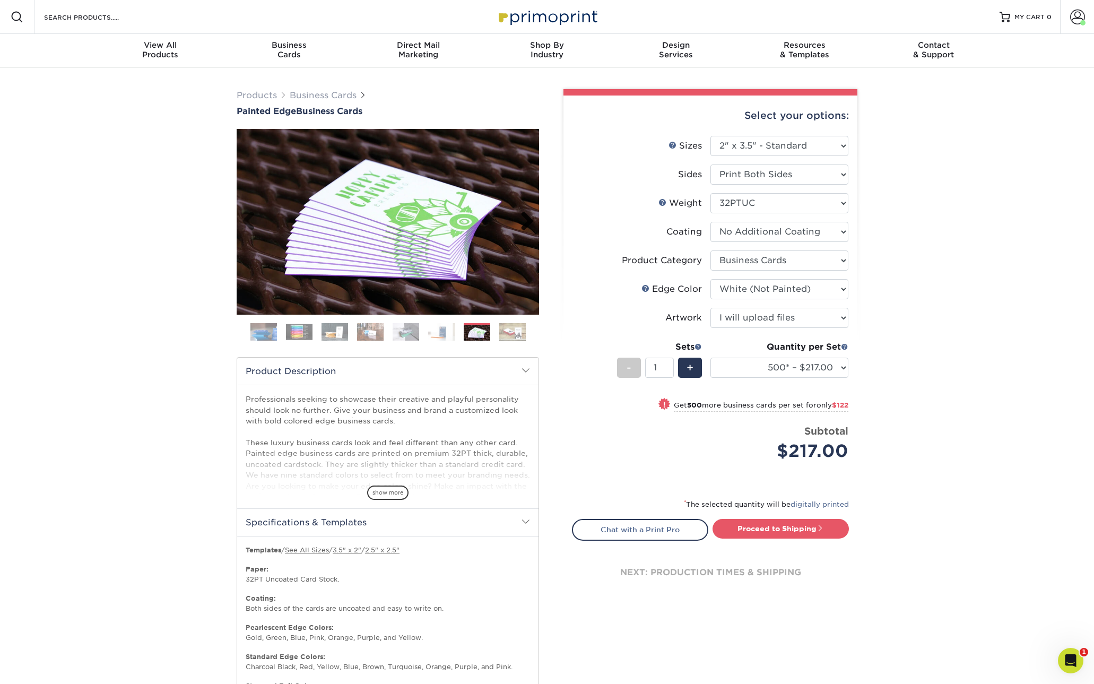
click at [524, 220] on link "Next" at bounding box center [522, 221] width 21 height 21
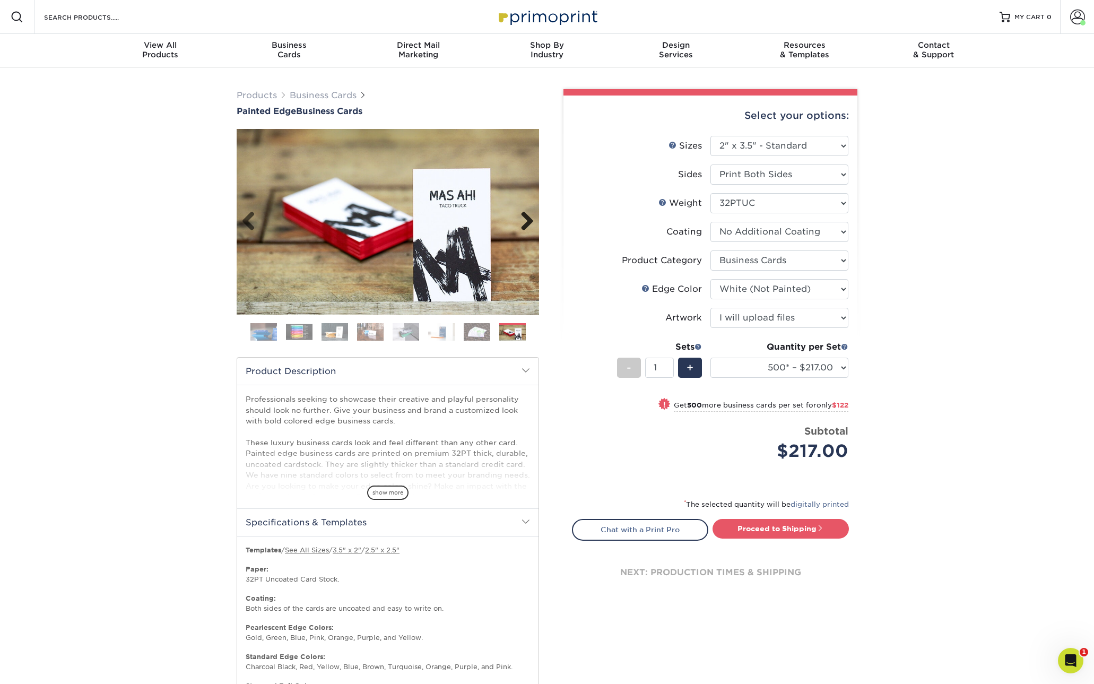
click at [524, 220] on link "Next" at bounding box center [522, 221] width 21 height 21
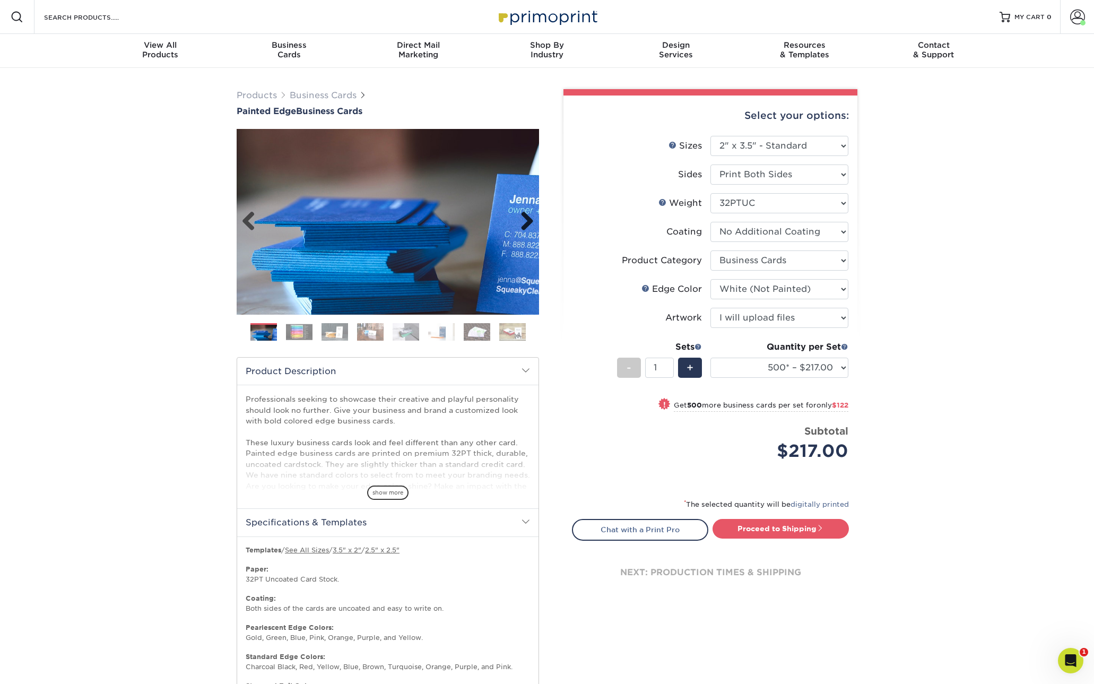
click at [524, 220] on link "Next" at bounding box center [522, 221] width 21 height 21
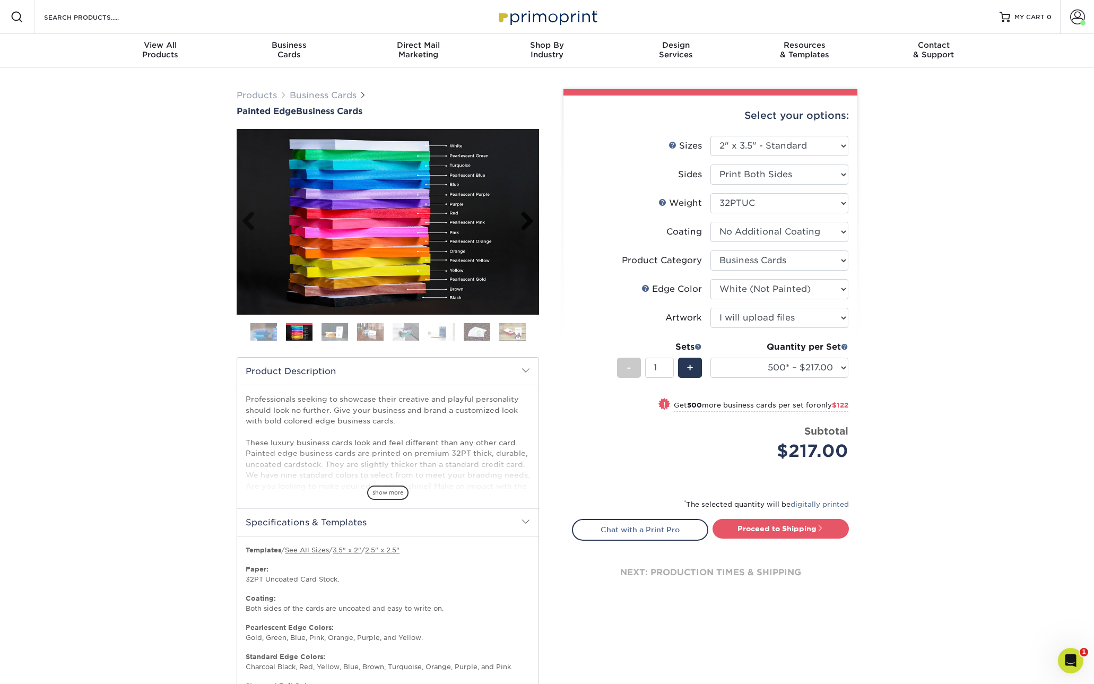
click at [524, 220] on link "Next" at bounding box center [522, 221] width 21 height 21
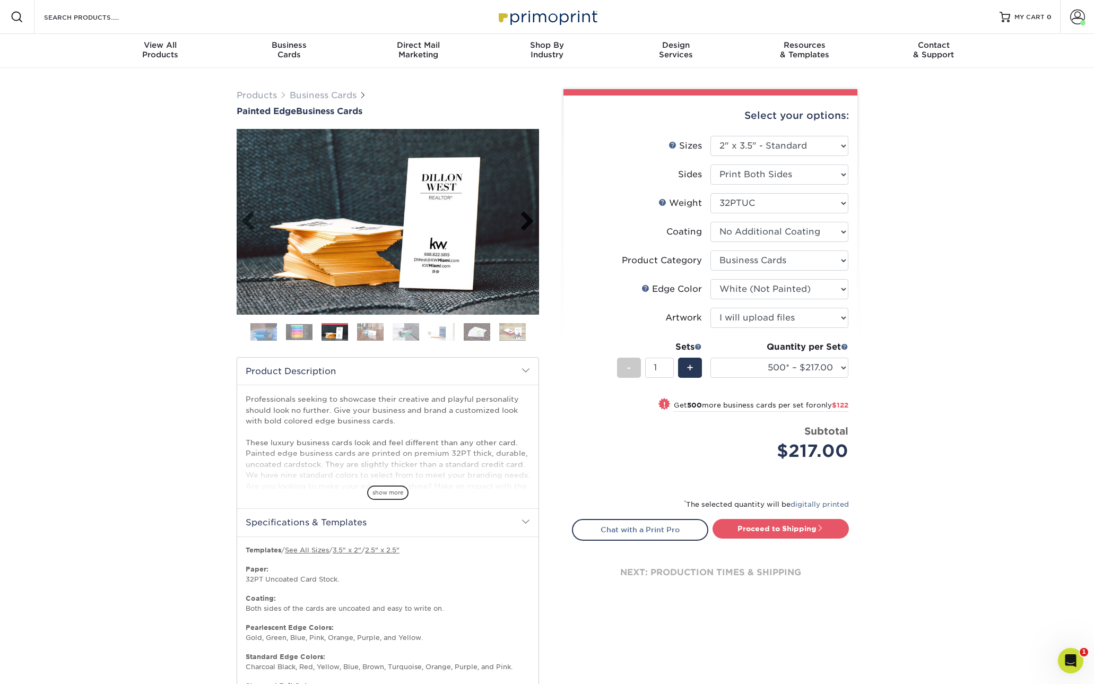
click at [524, 220] on link "Next" at bounding box center [522, 221] width 21 height 21
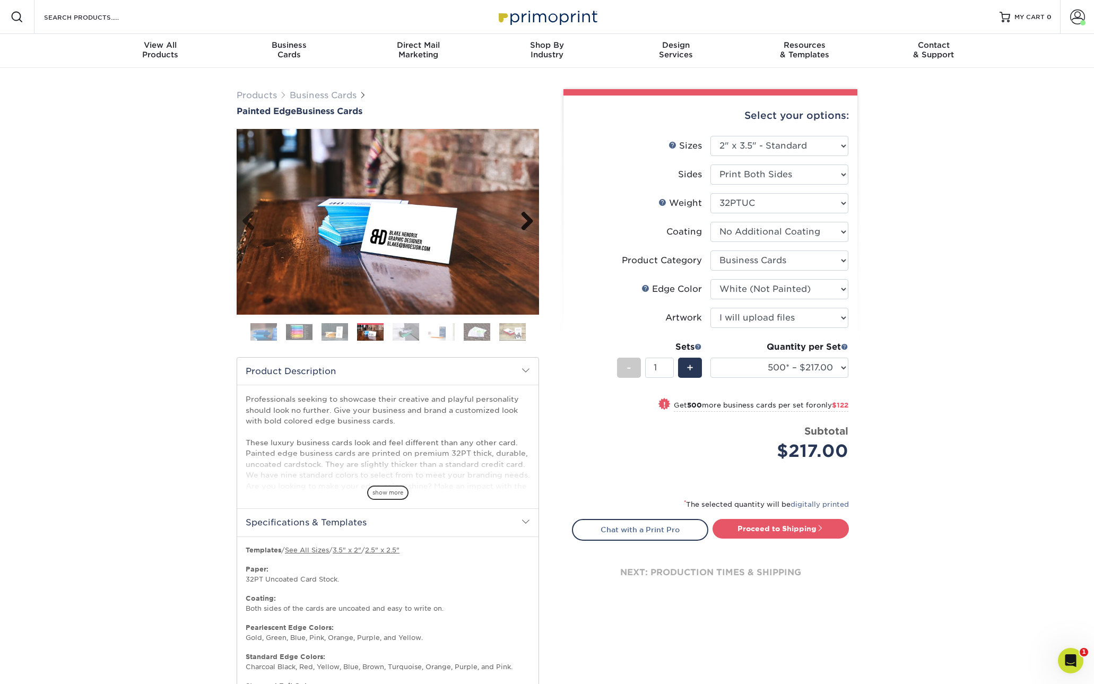
click at [524, 220] on link "Next" at bounding box center [522, 221] width 21 height 21
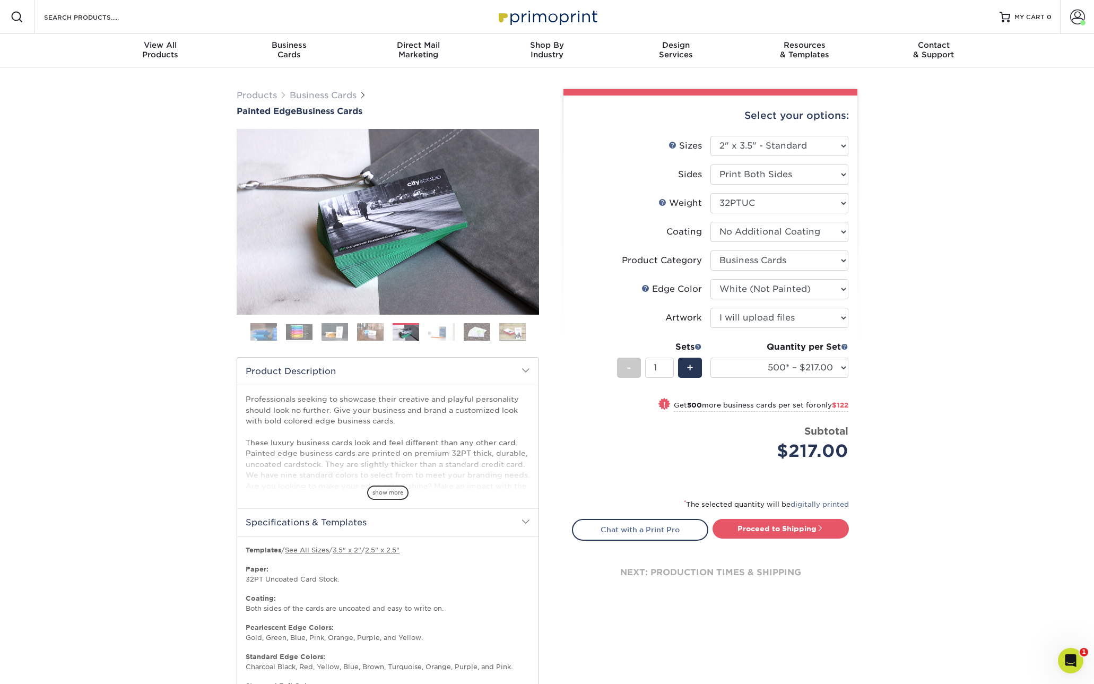
click at [302, 335] on img at bounding box center [299, 332] width 27 height 16
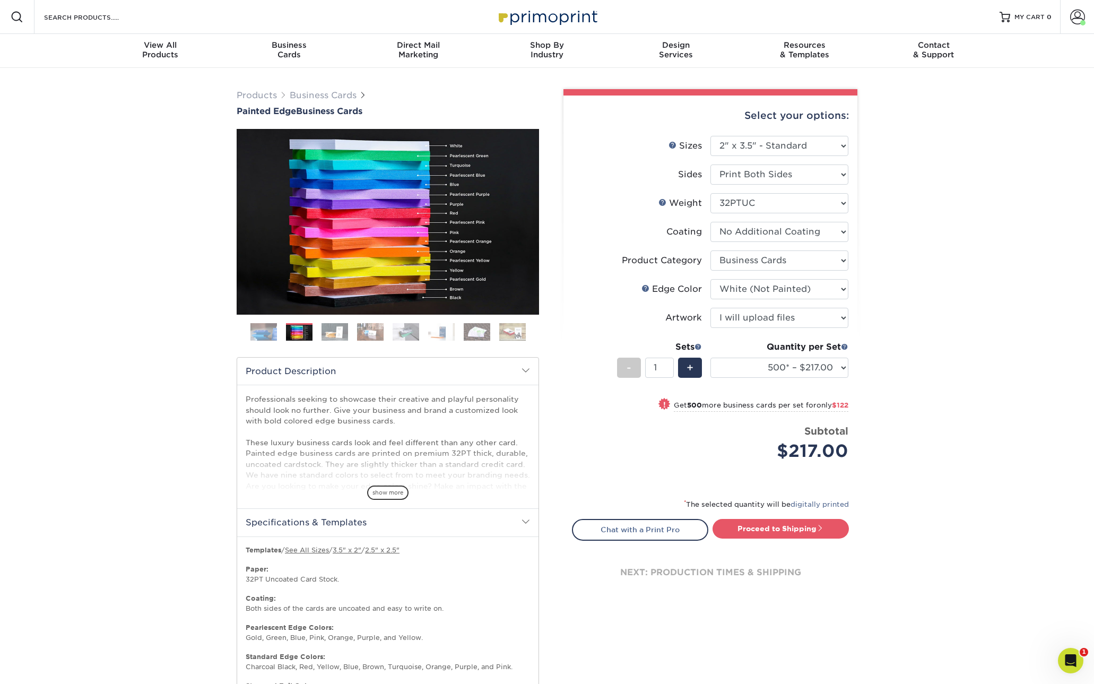
drag, startPoint x: 67, startPoint y: 183, endPoint x: 91, endPoint y: 180, distance: 24.0
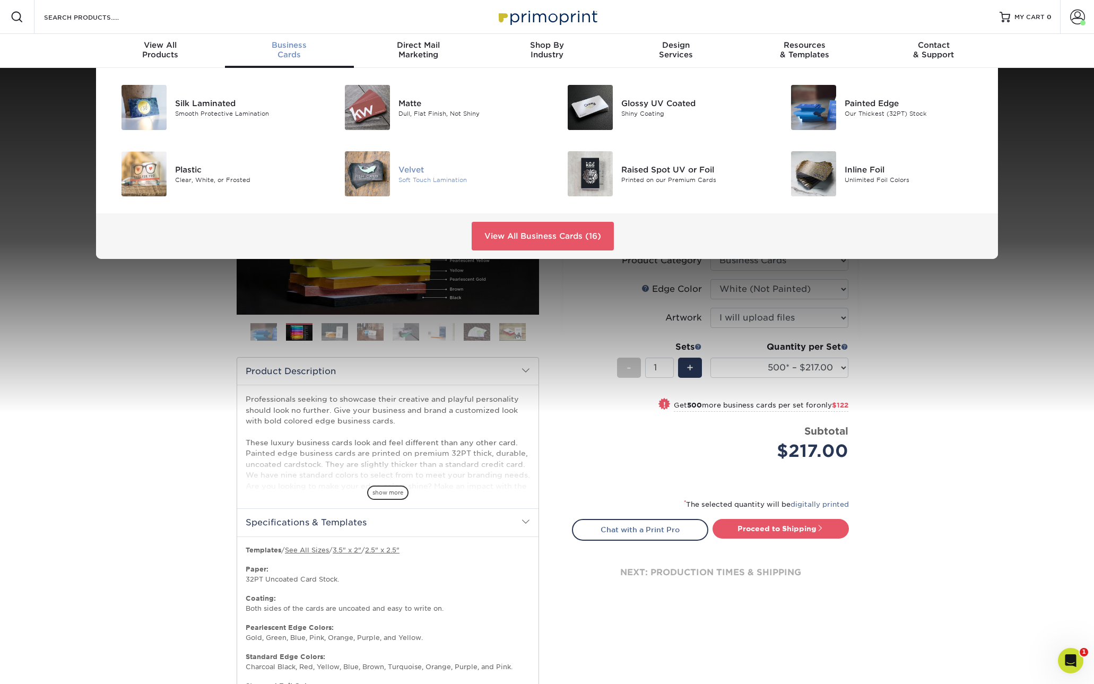
click at [375, 178] on img at bounding box center [367, 173] width 45 height 45
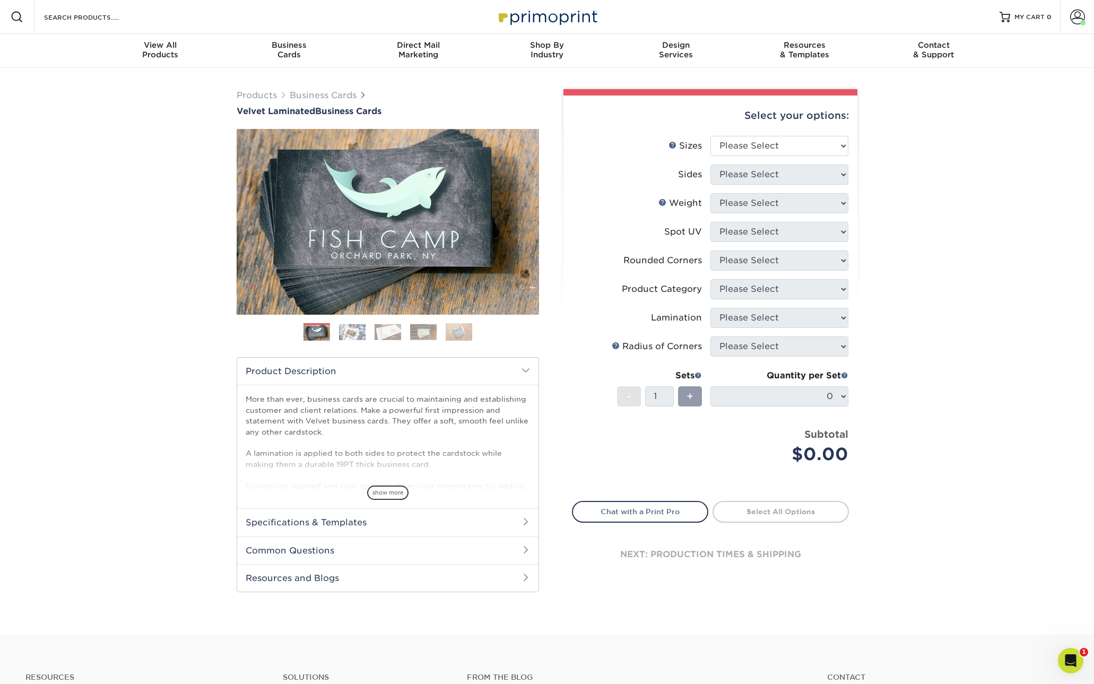
click at [595, 220] on li "Weight Help Weight Please Select 16PT" at bounding box center [710, 207] width 276 height 29
click at [523, 221] on link "Next" at bounding box center [522, 221] width 21 height 21
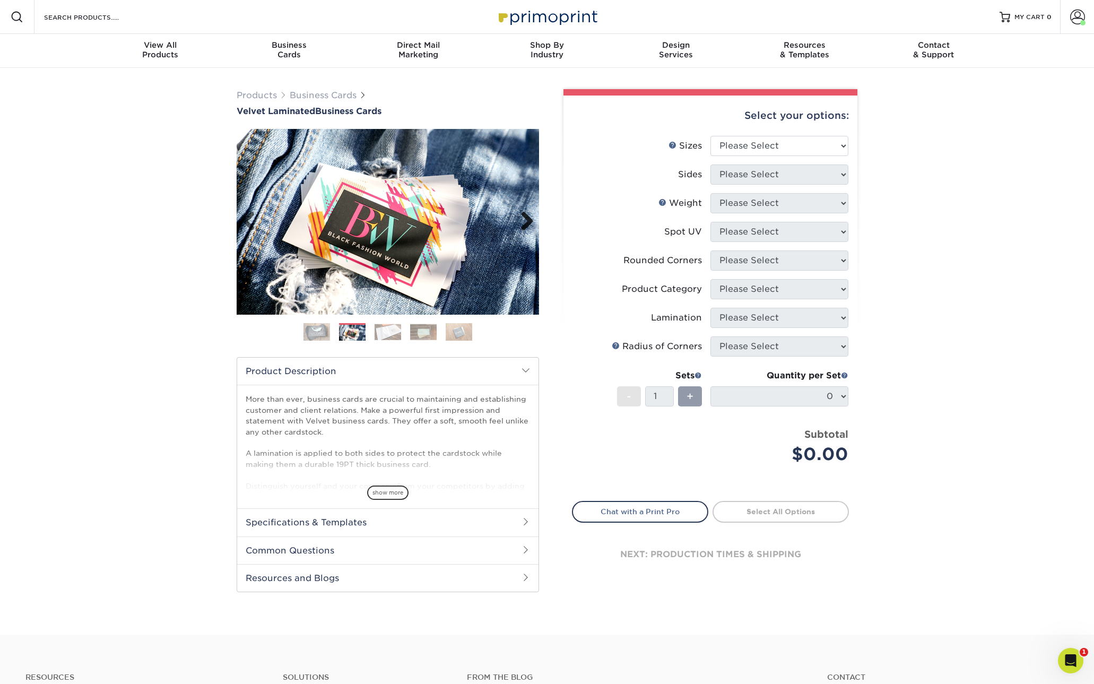
click at [523, 221] on link "Next" at bounding box center [522, 221] width 21 height 21
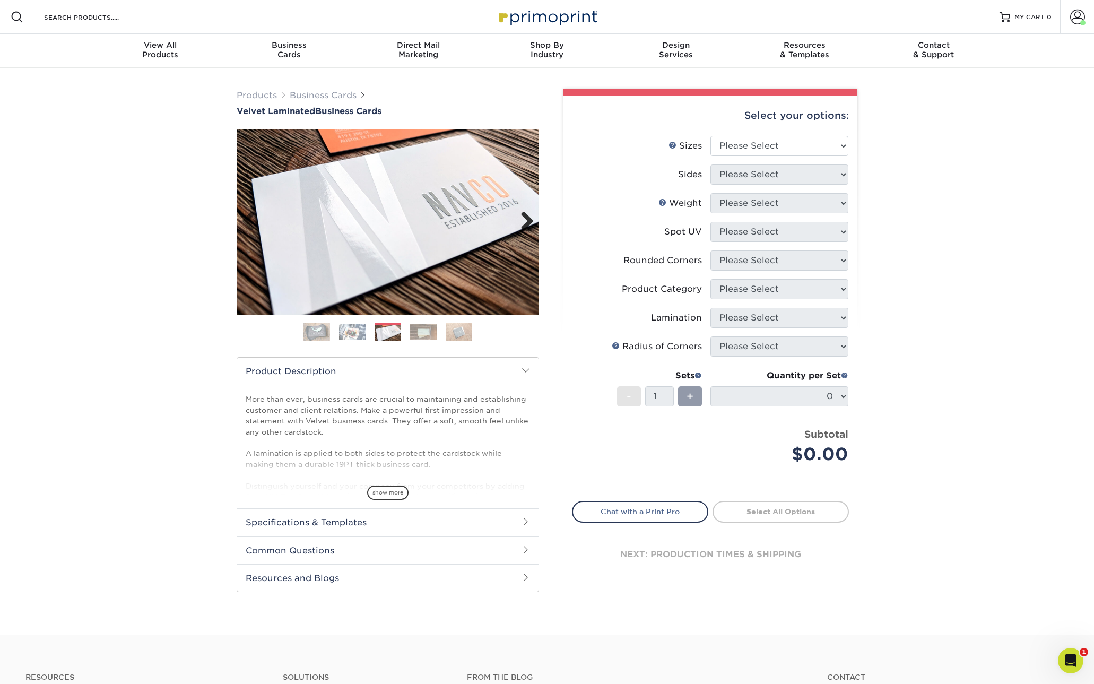
click at [523, 221] on link "Next" at bounding box center [522, 221] width 21 height 21
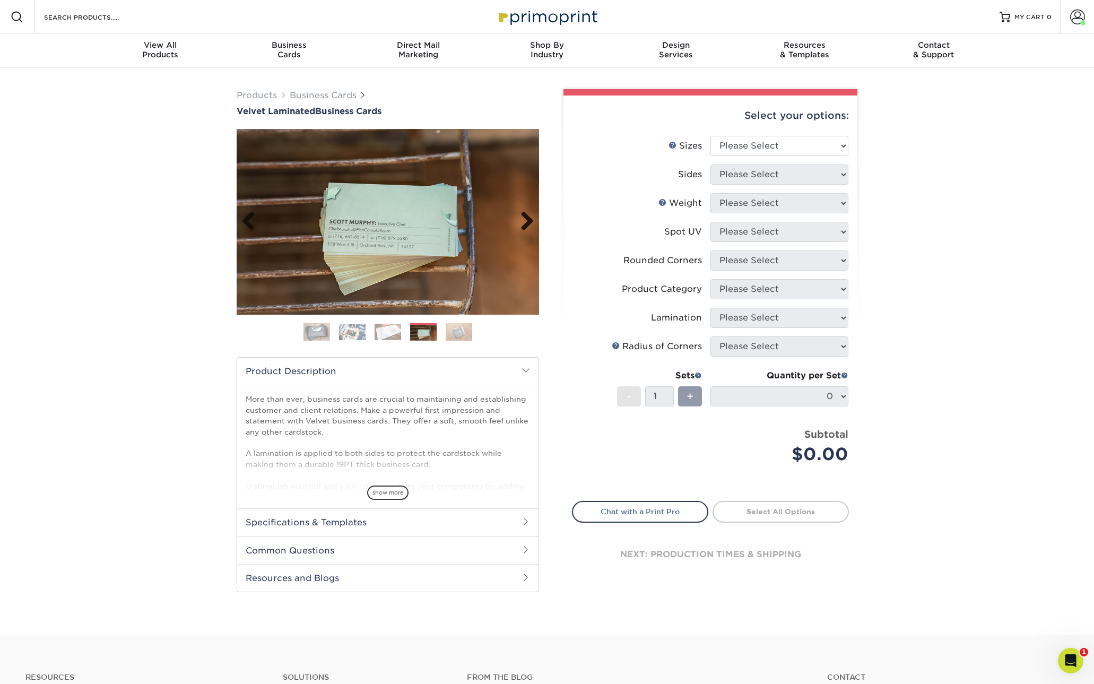
click at [523, 221] on link "Next" at bounding box center [522, 221] width 21 height 21
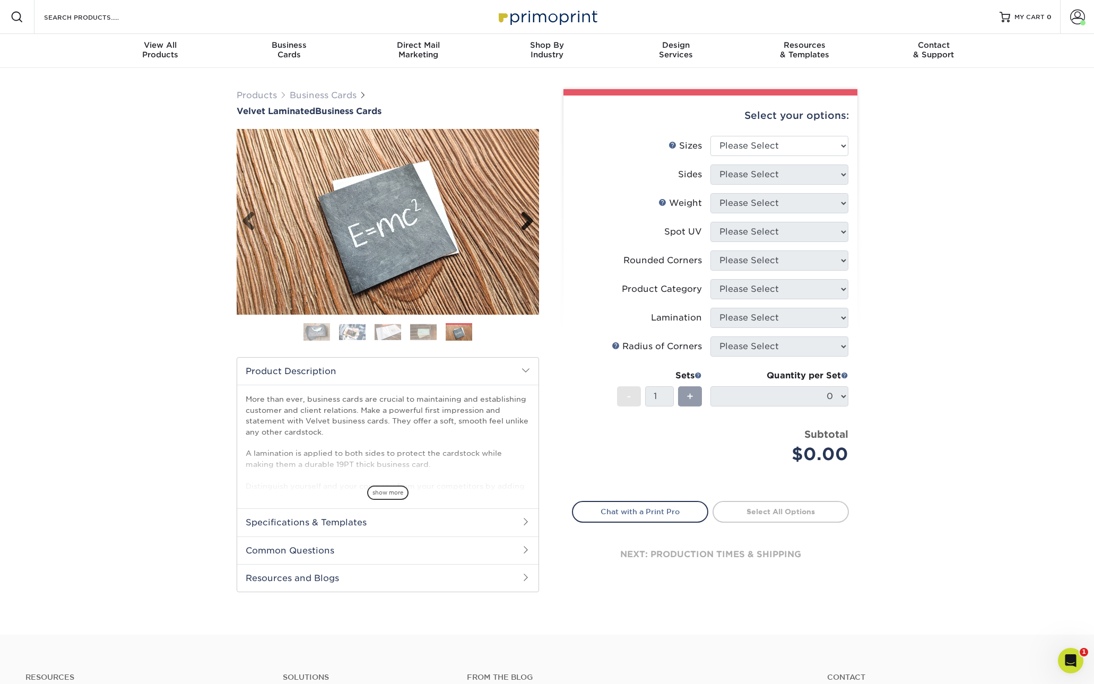
click at [523, 221] on link "Next" at bounding box center [522, 221] width 21 height 21
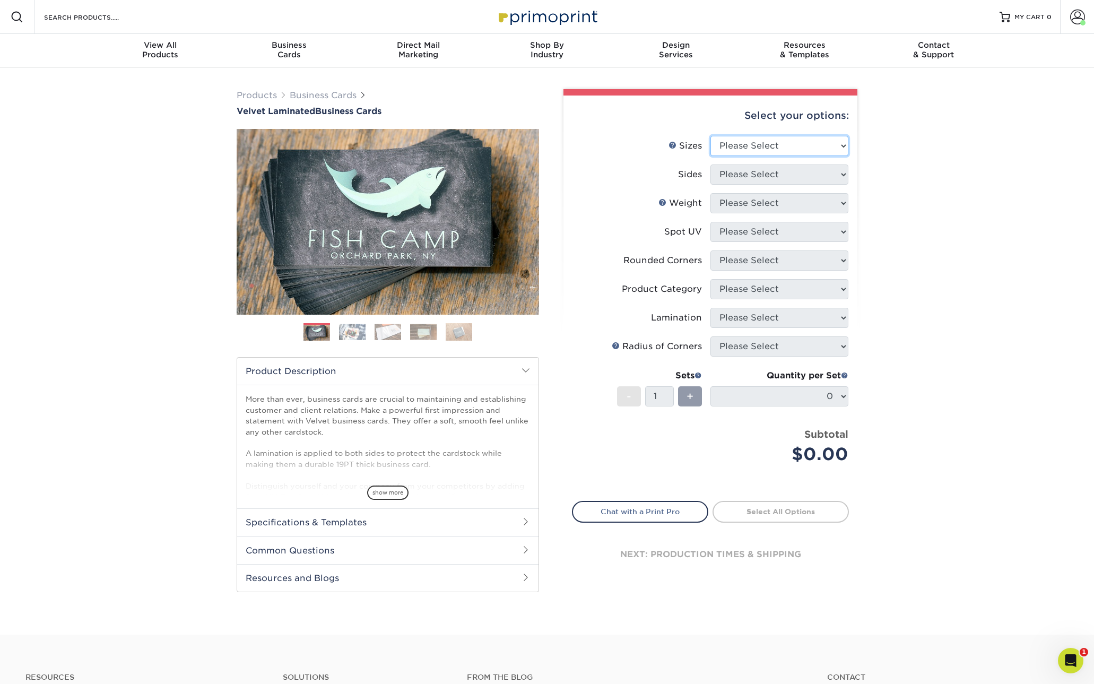
select select "2.00x3.50"
select select "13abbda7-1d64-4f25-8bb2-c179b224825d"
select select "16PT"
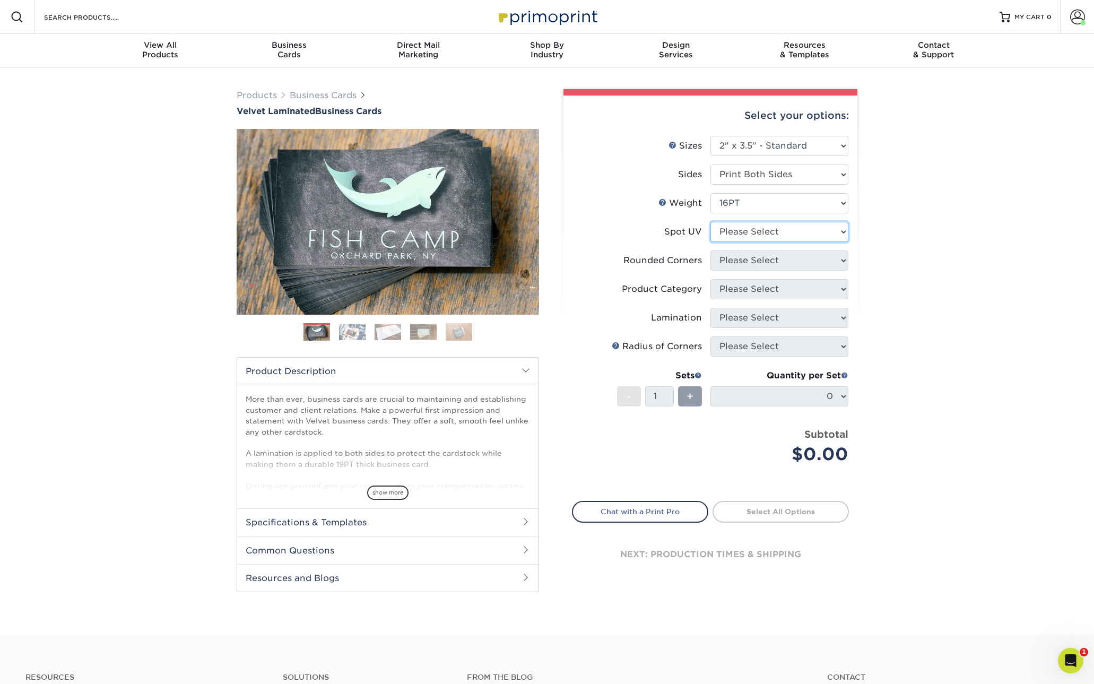
select select "2"
click at [527, 227] on link "Next" at bounding box center [522, 221] width 21 height 21
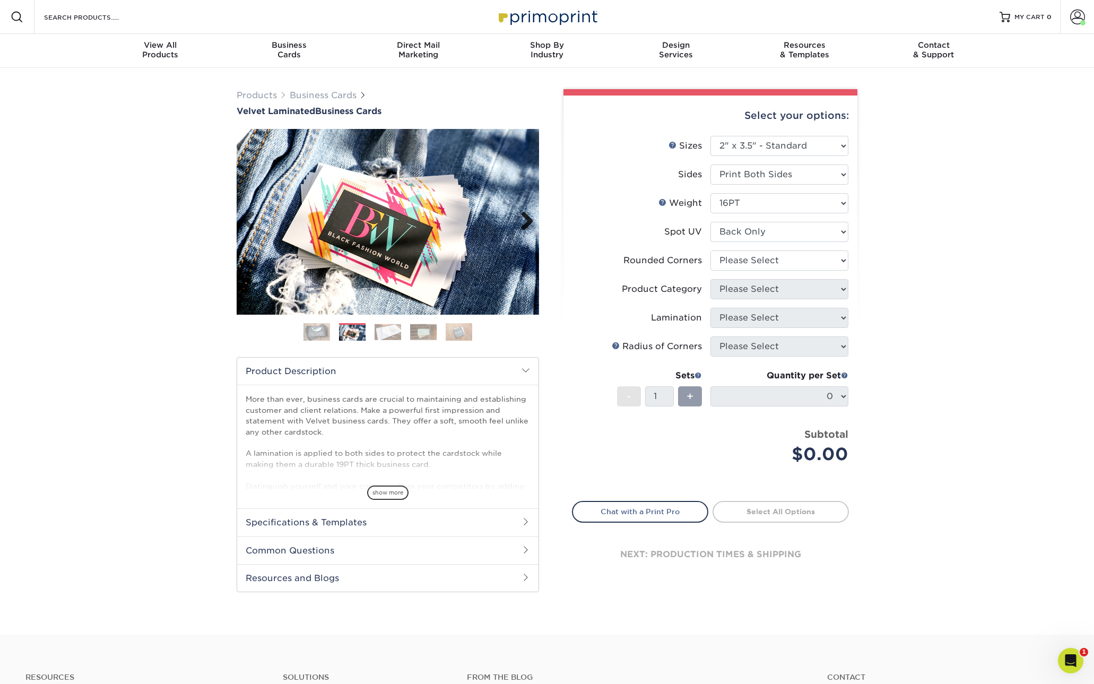
click at [525, 221] on link "Next" at bounding box center [522, 221] width 21 height 21
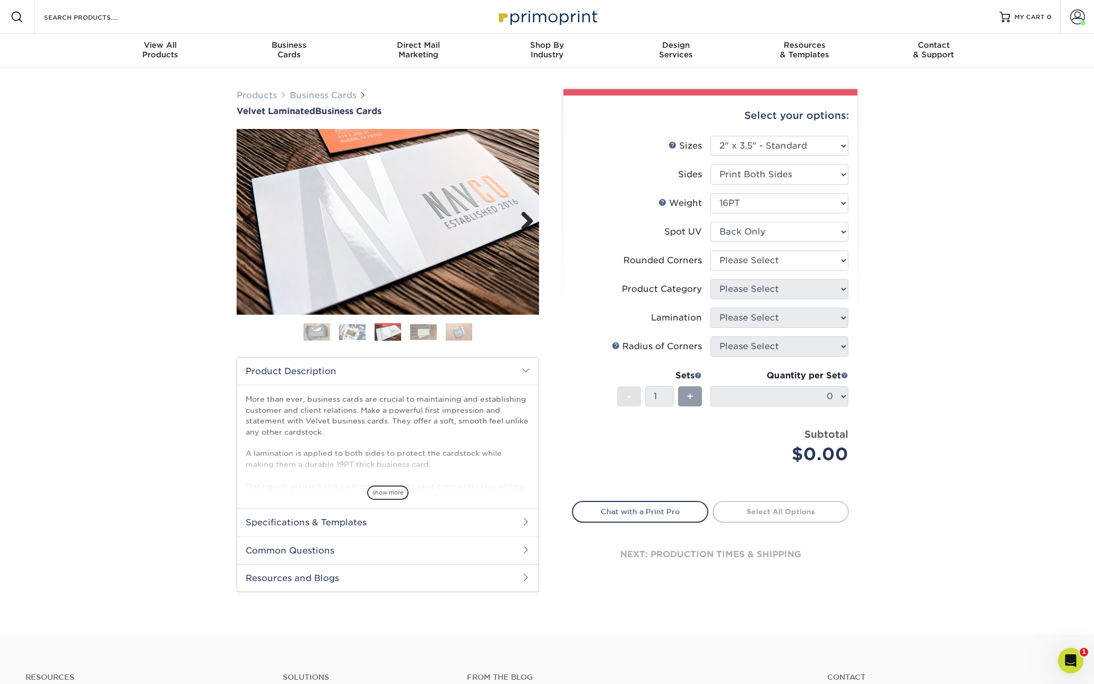
click at [525, 223] on link "Next" at bounding box center [522, 221] width 21 height 21
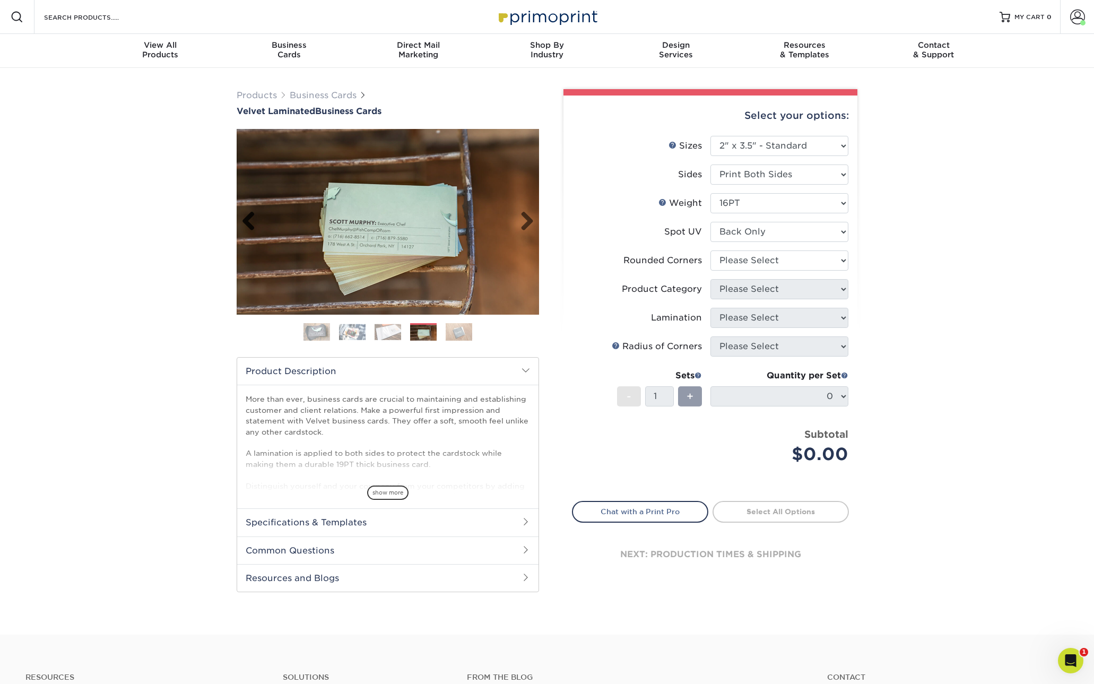
click at [247, 218] on link "Previous" at bounding box center [252, 221] width 21 height 21
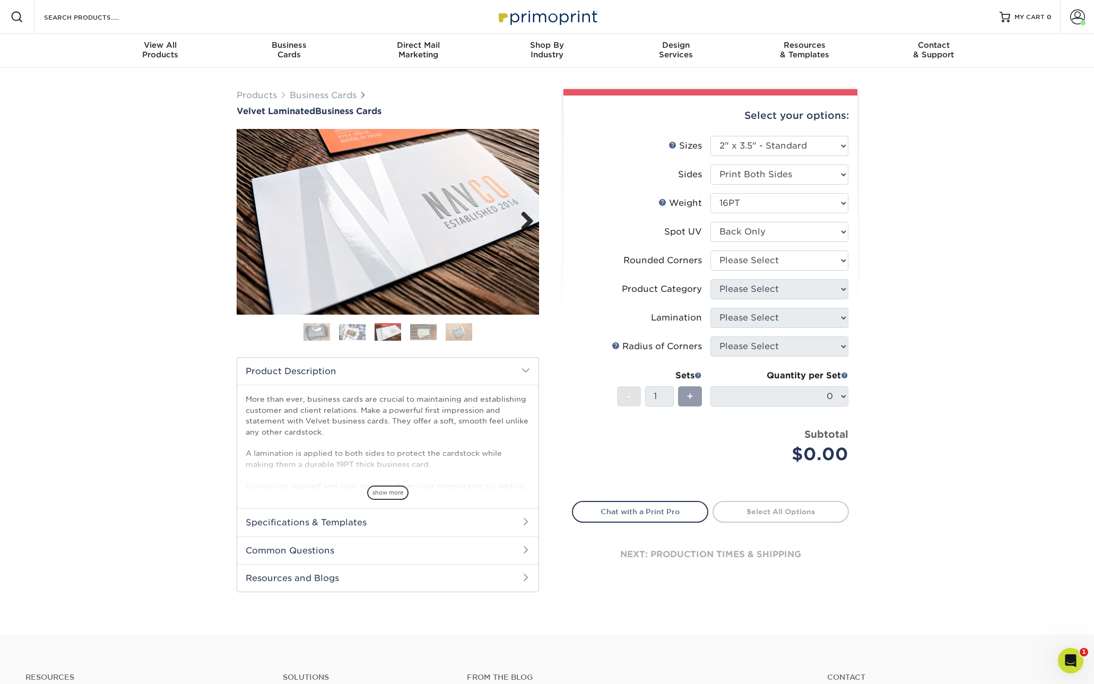
click at [528, 220] on link "Next" at bounding box center [522, 221] width 21 height 21
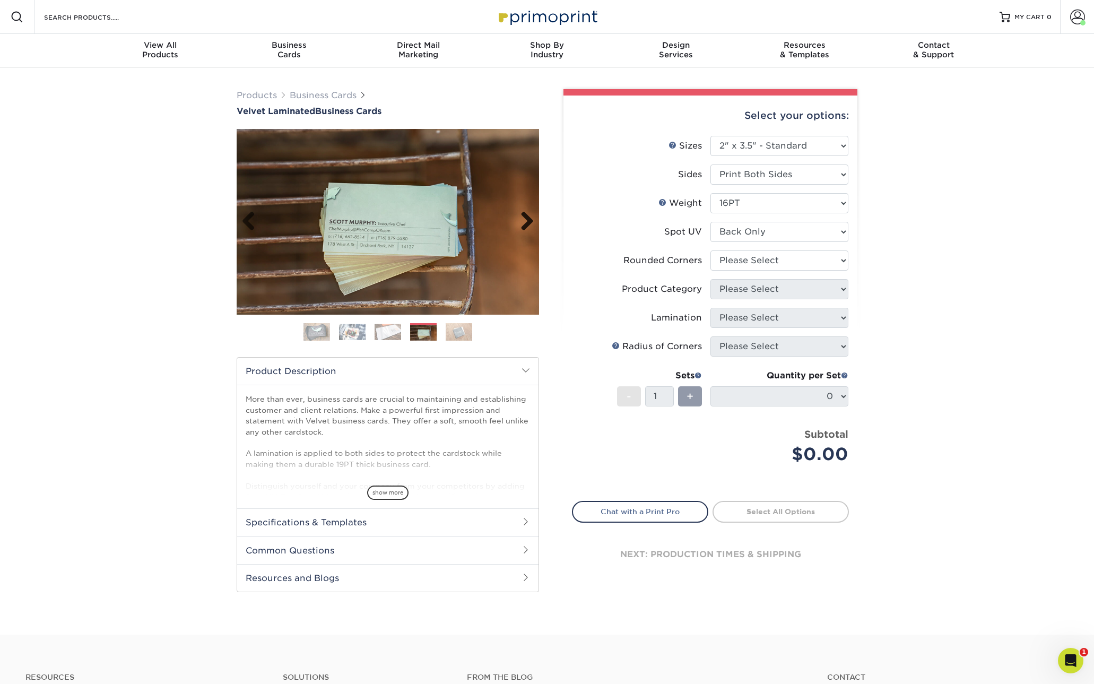
click at [528, 220] on link "Next" at bounding box center [522, 221] width 21 height 21
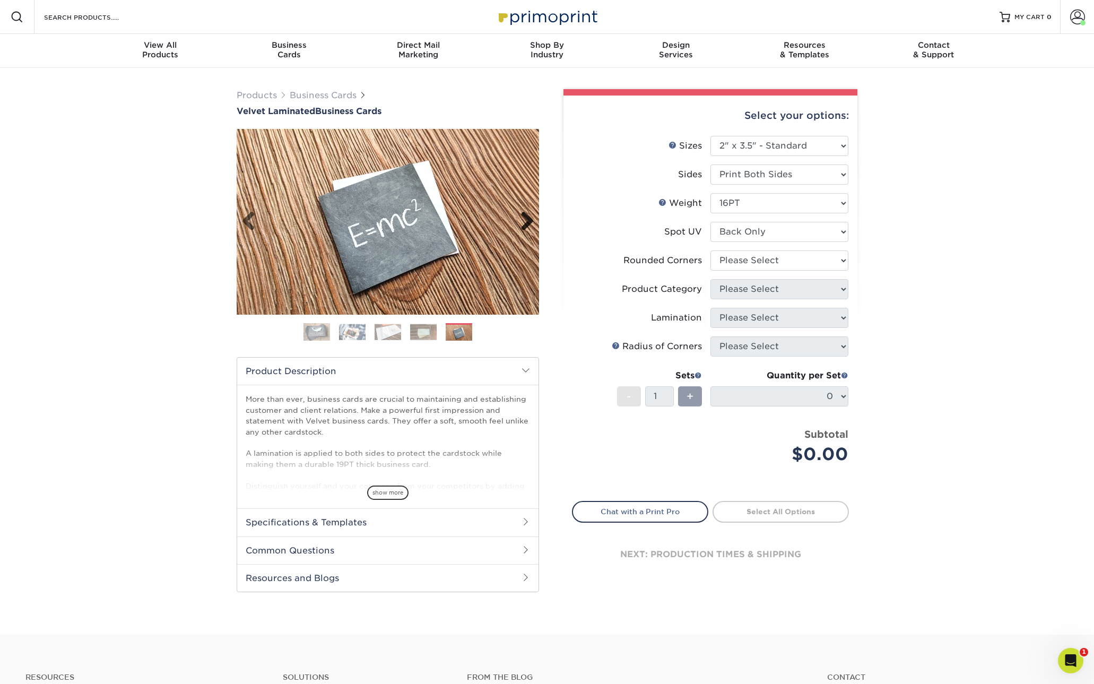
click at [528, 220] on link "Next" at bounding box center [522, 221] width 21 height 21
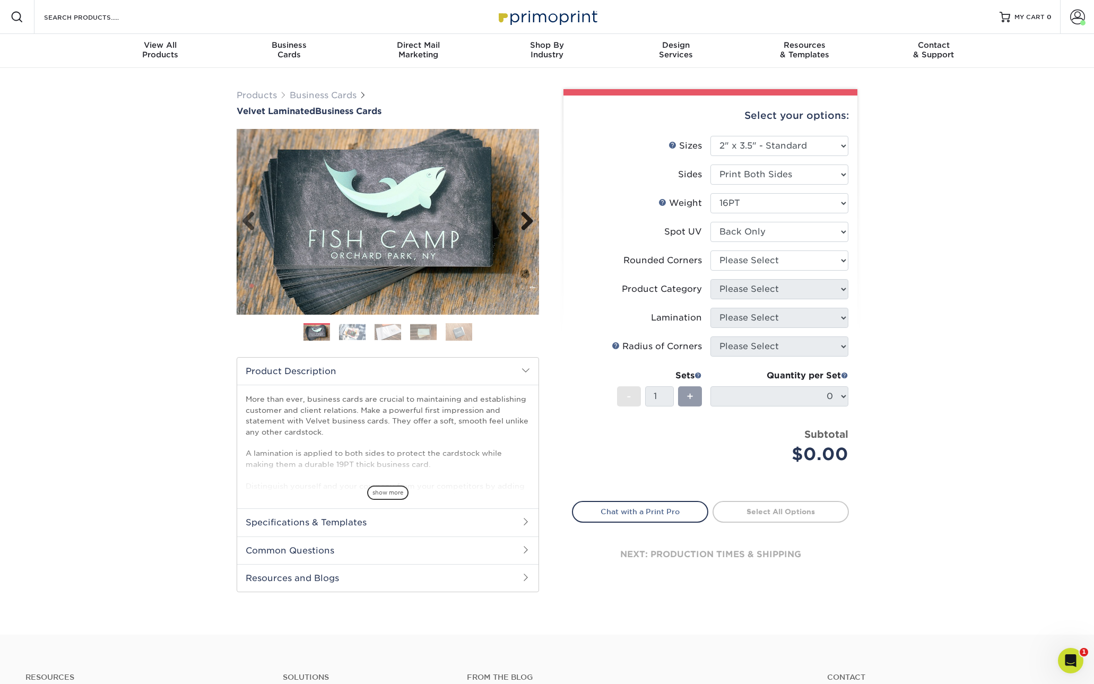
click at [528, 220] on link "Next" at bounding box center [522, 221] width 21 height 21
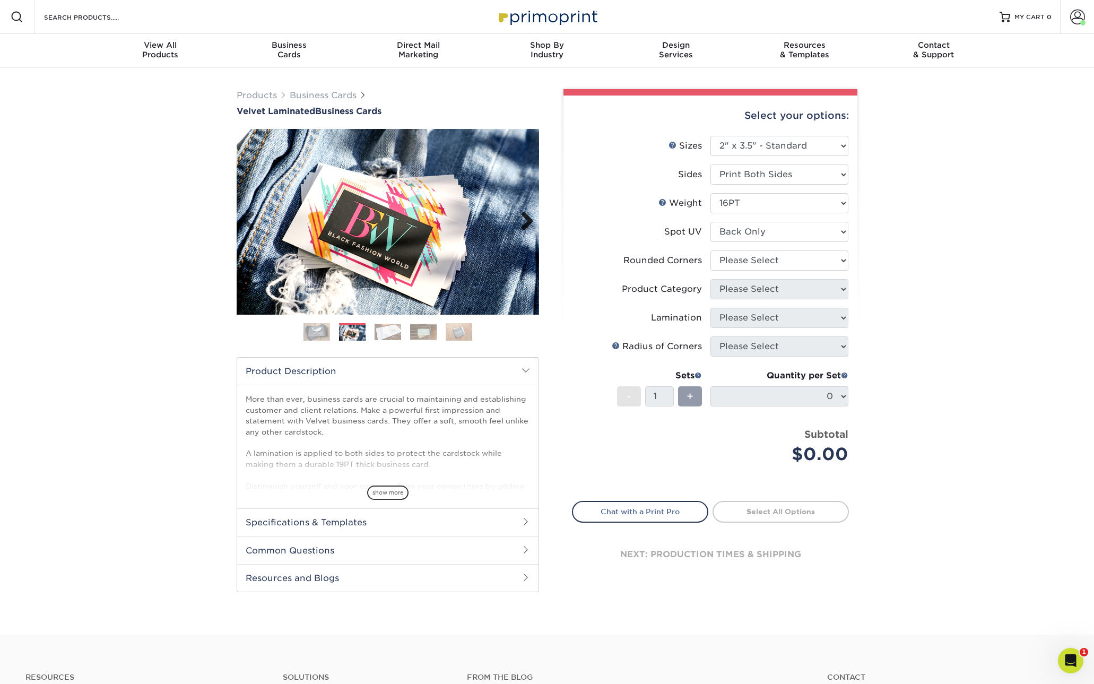
click at [528, 220] on link "Next" at bounding box center [522, 221] width 21 height 21
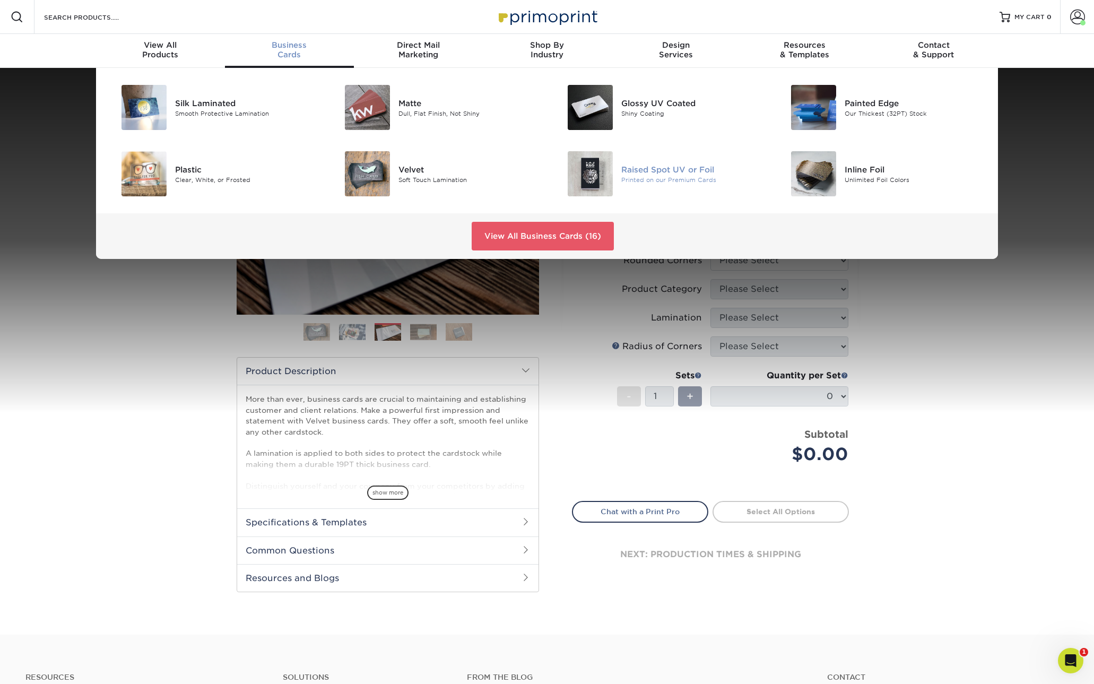
click at [603, 184] on img at bounding box center [590, 173] width 45 height 45
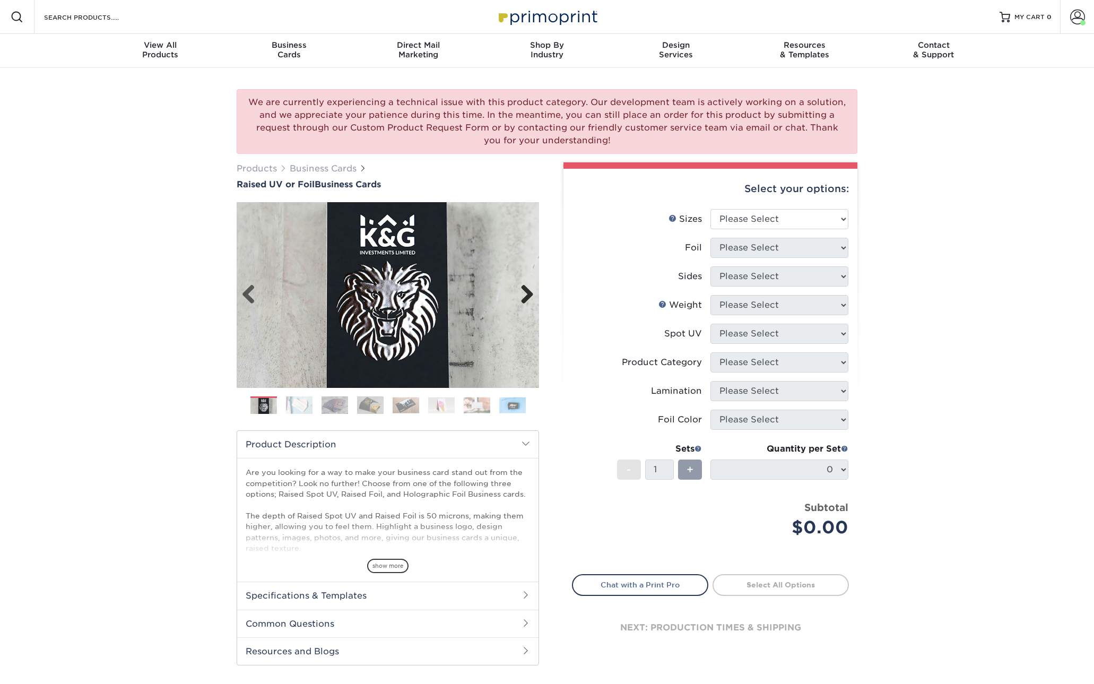
click at [529, 294] on link "Next" at bounding box center [522, 294] width 21 height 21
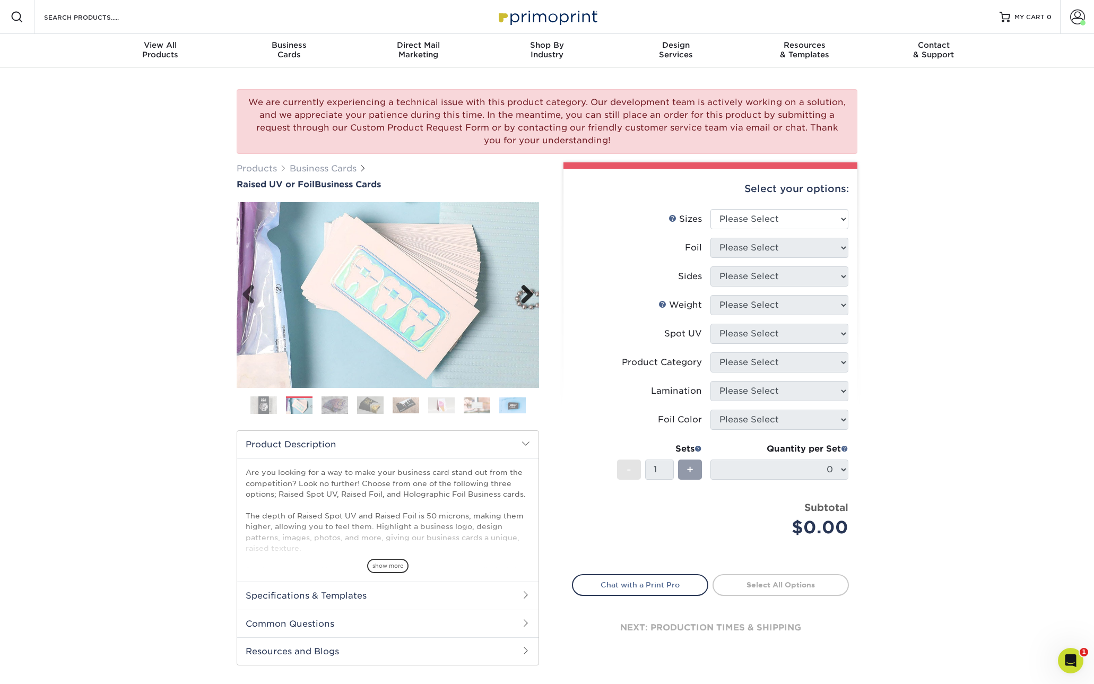
click at [529, 294] on link "Next" at bounding box center [522, 294] width 21 height 21
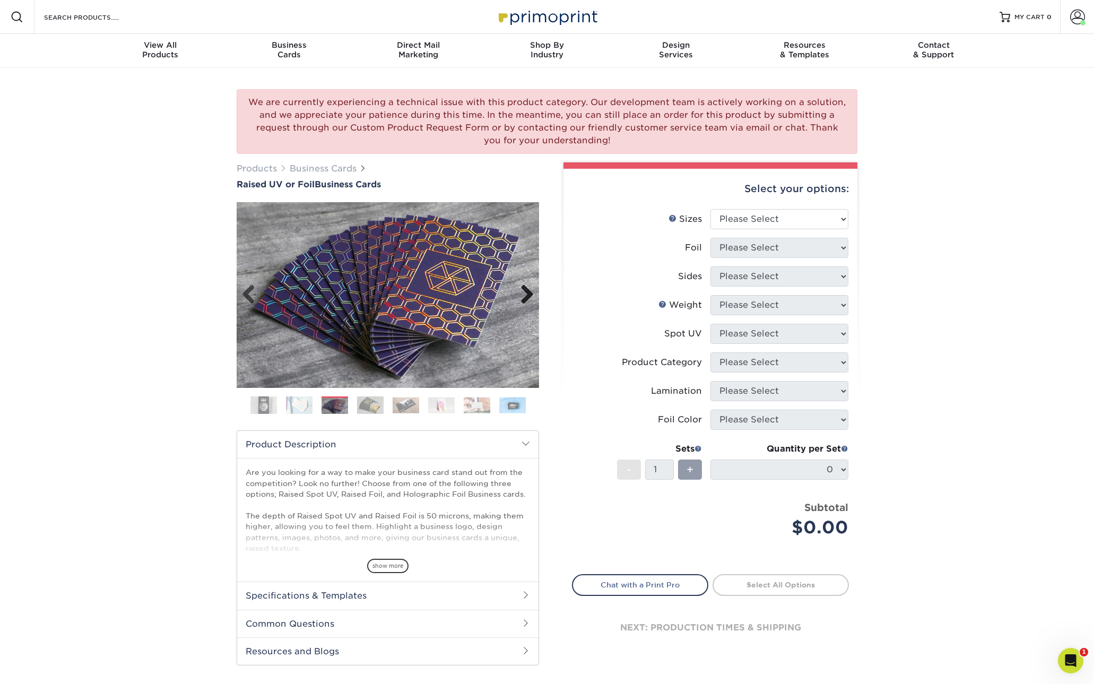
click at [529, 294] on link "Next" at bounding box center [522, 294] width 21 height 21
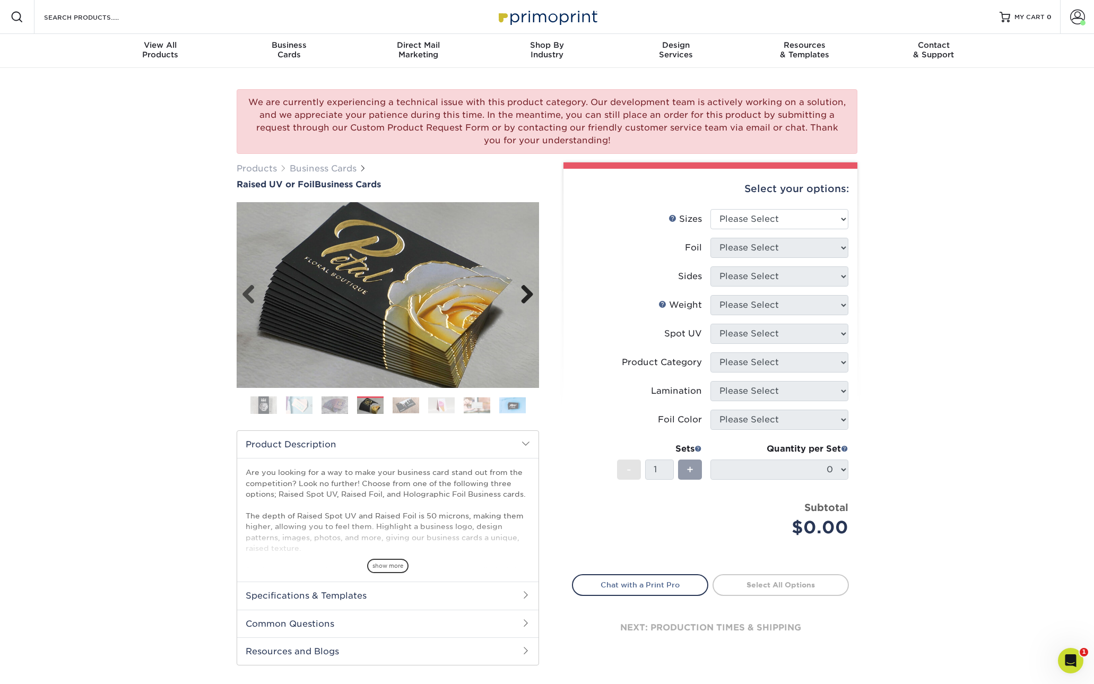
click at [529, 294] on link "Next" at bounding box center [522, 294] width 21 height 21
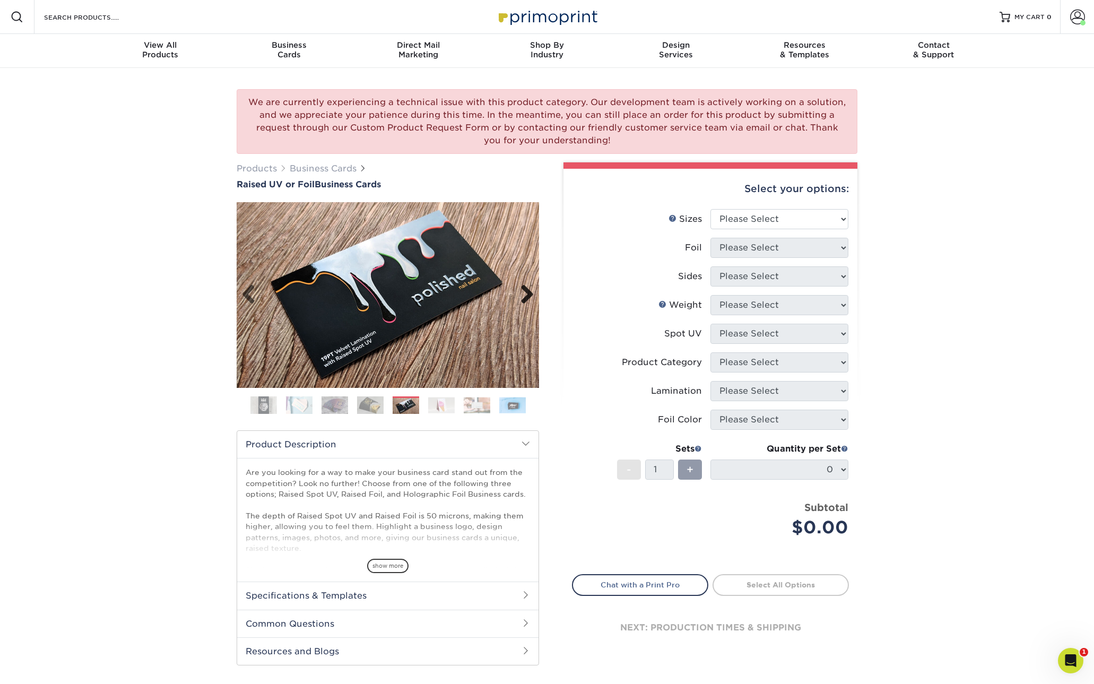
click at [529, 294] on link "Next" at bounding box center [522, 294] width 21 height 21
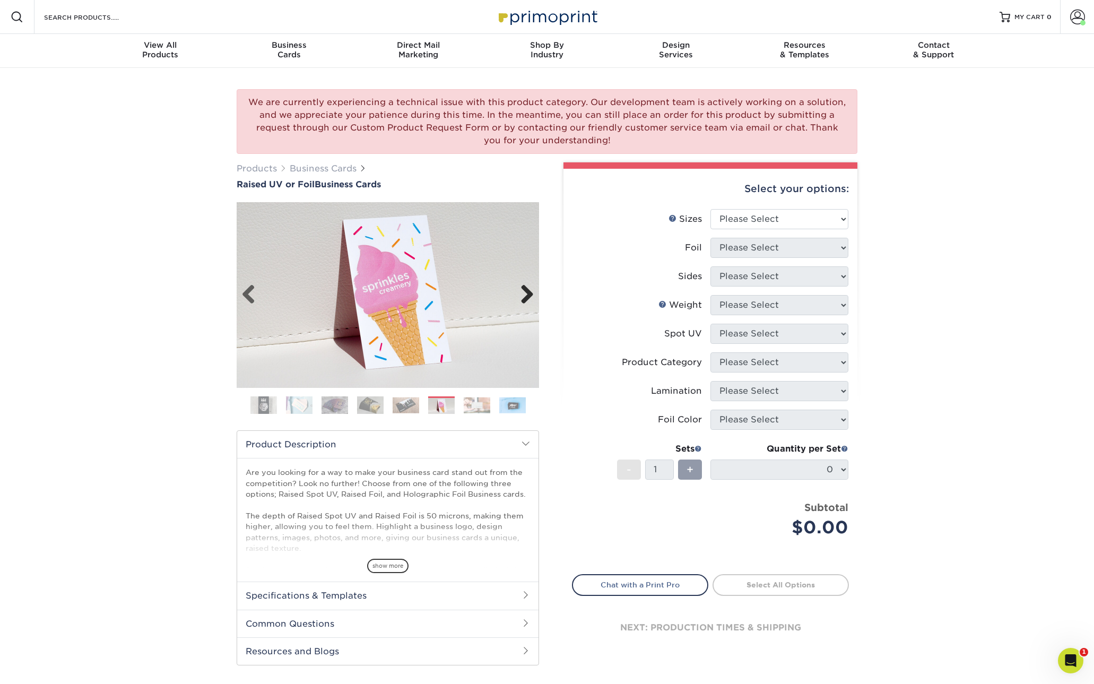
click at [529, 294] on link "Next" at bounding box center [522, 294] width 21 height 21
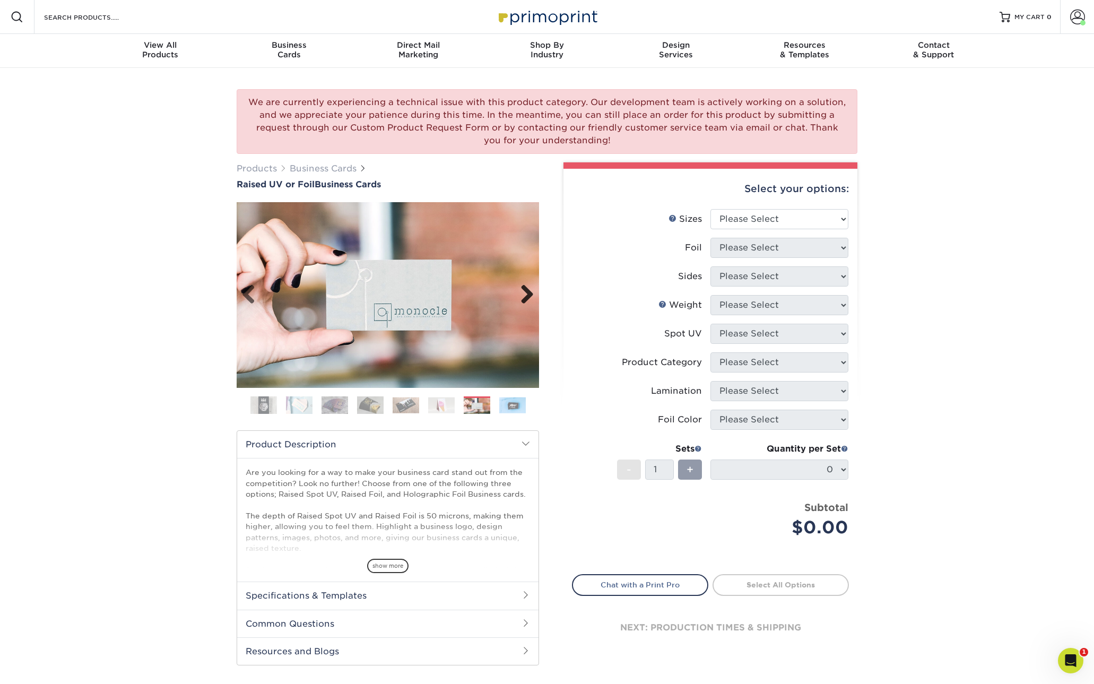
click at [529, 294] on link "Next" at bounding box center [522, 294] width 21 height 21
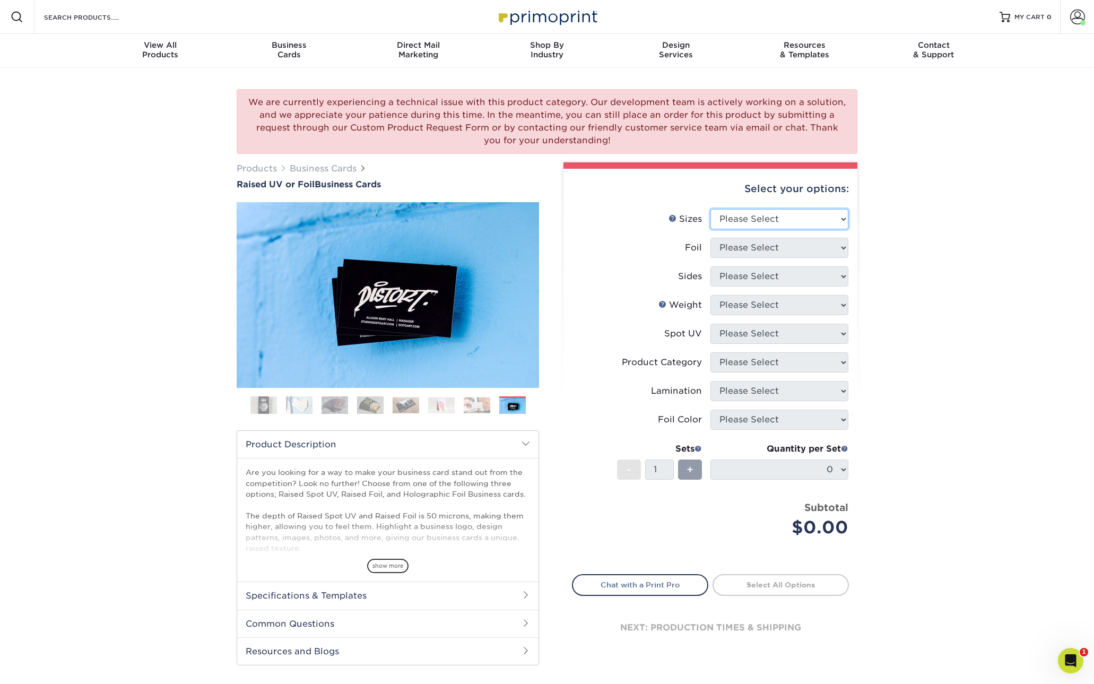
select select "2.00x3.50"
select select "0"
select select "13abbda7-1d64-4f25-8bb2-c179b224825d"
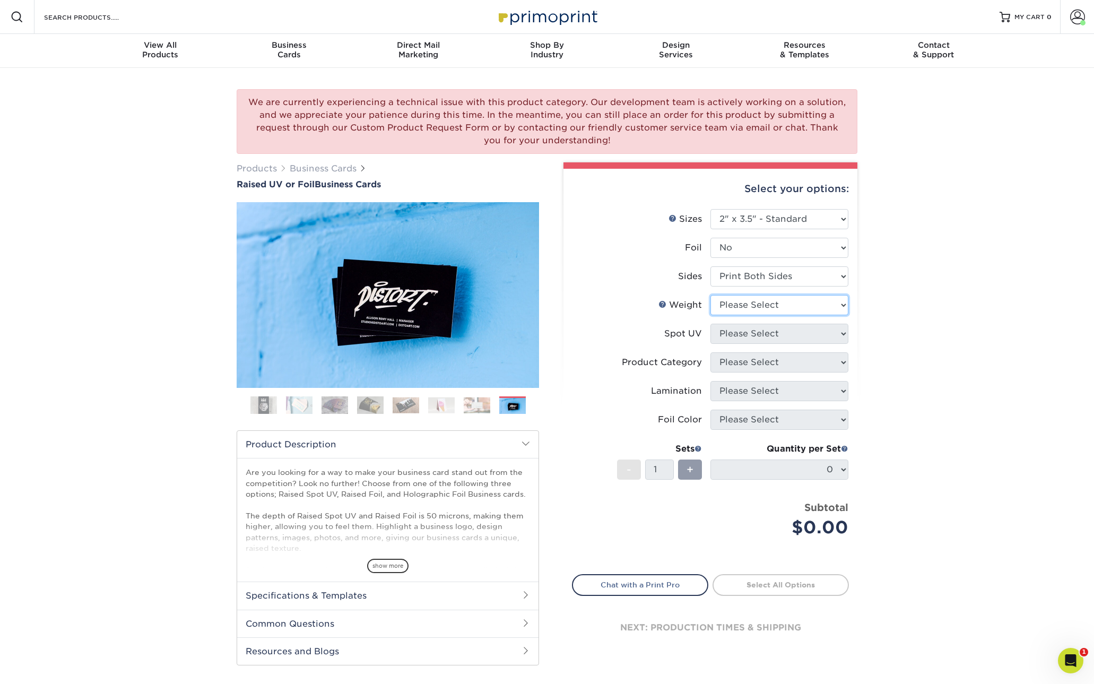
select select "16PT"
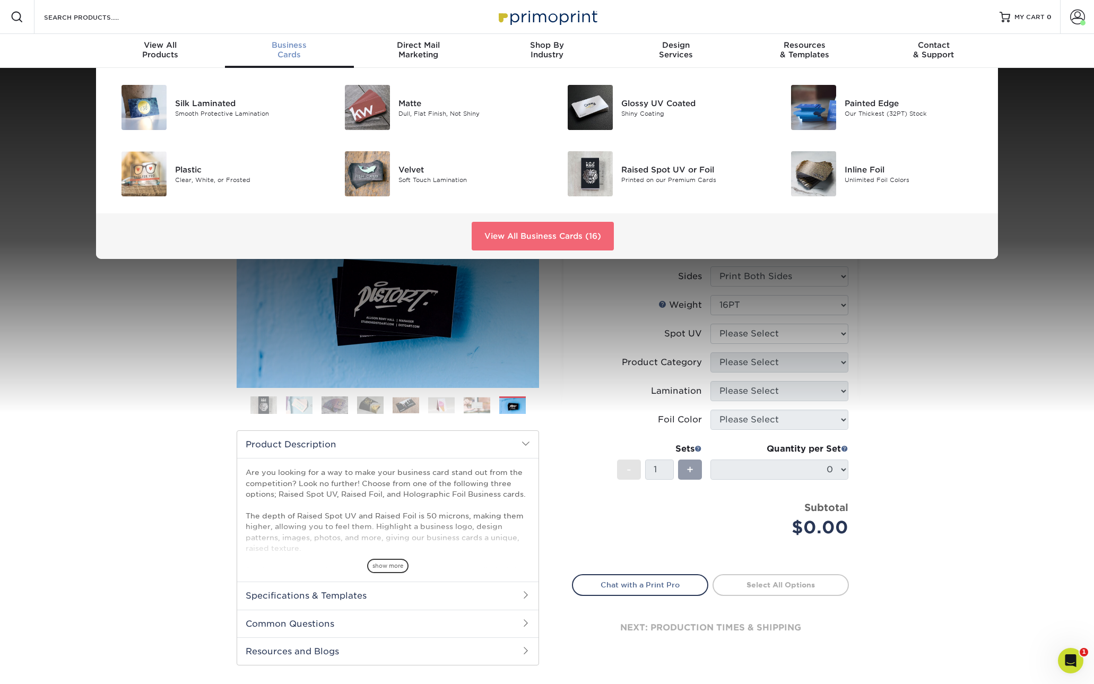
click at [508, 233] on link "View All Business Cards (16)" at bounding box center [543, 236] width 142 height 29
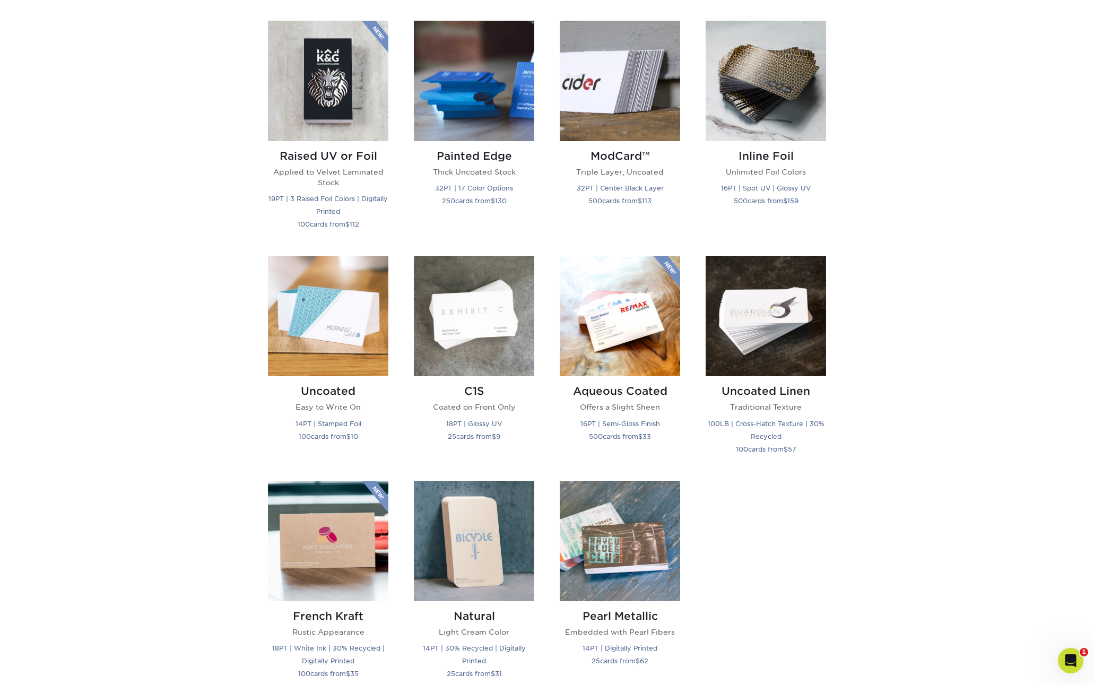
scroll to position [721, 0]
